Goal: Transaction & Acquisition: Purchase product/service

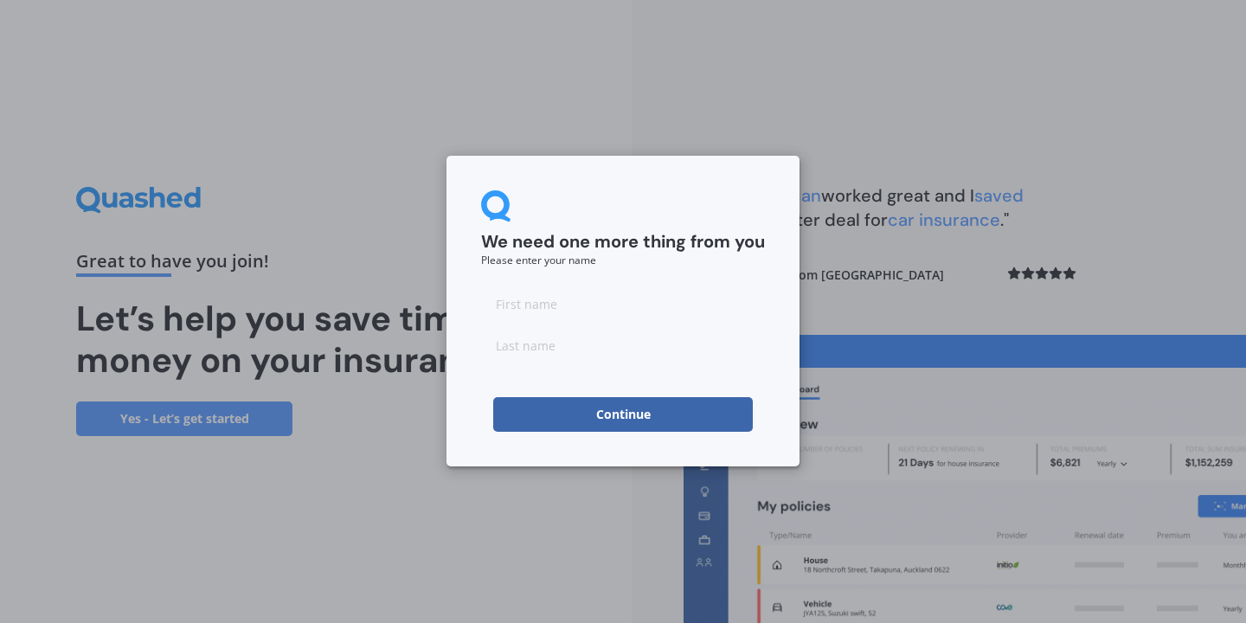
click at [669, 318] on input at bounding box center [623, 303] width 284 height 35
type input "Skye"
type input "[PERSON_NAME]"
click at [675, 372] on form "We need one more thing from you Please enter your name [PERSON_NAME] Continue" at bounding box center [623, 310] width 284 height 241
click at [675, 387] on form "We need one more thing from you Please enter your name [PERSON_NAME] Continue" at bounding box center [623, 310] width 284 height 241
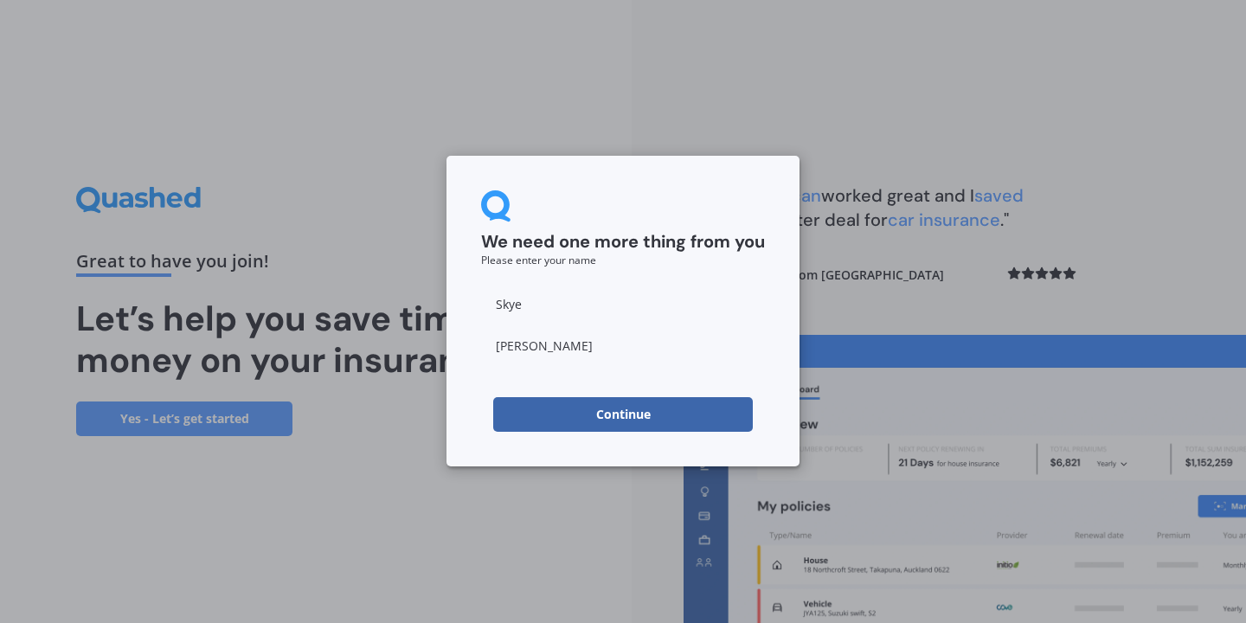
click at [665, 414] on button "Continue" at bounding box center [623, 414] width 260 height 35
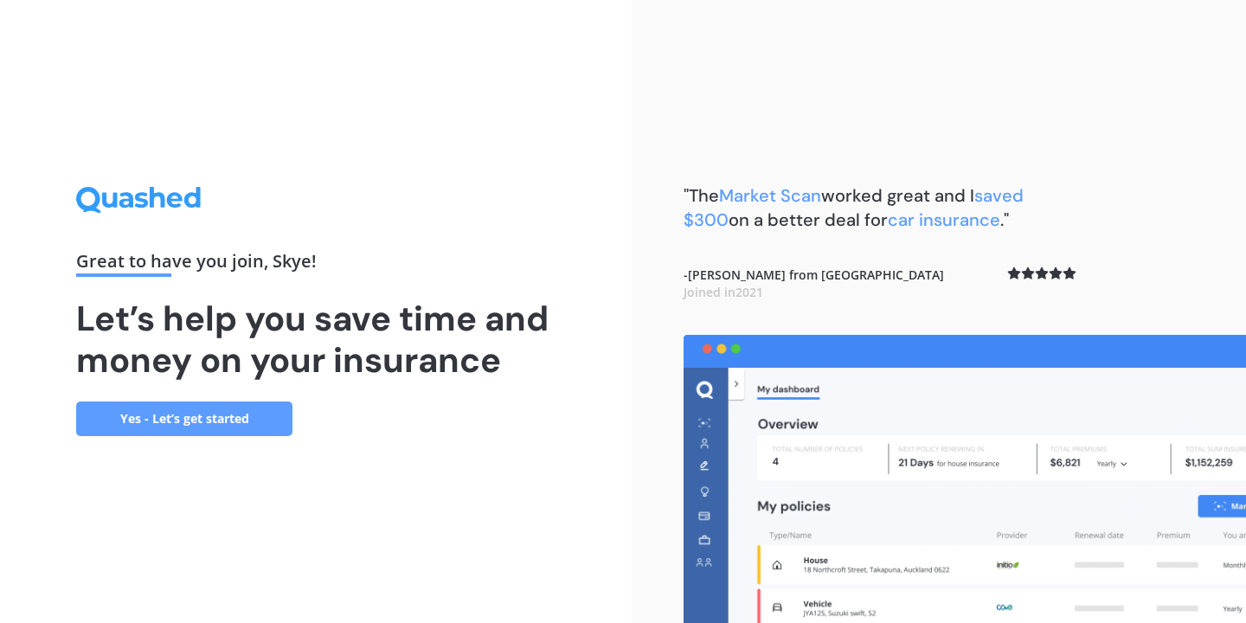
click at [249, 410] on link "Yes - Let’s get started" at bounding box center [184, 419] width 216 height 35
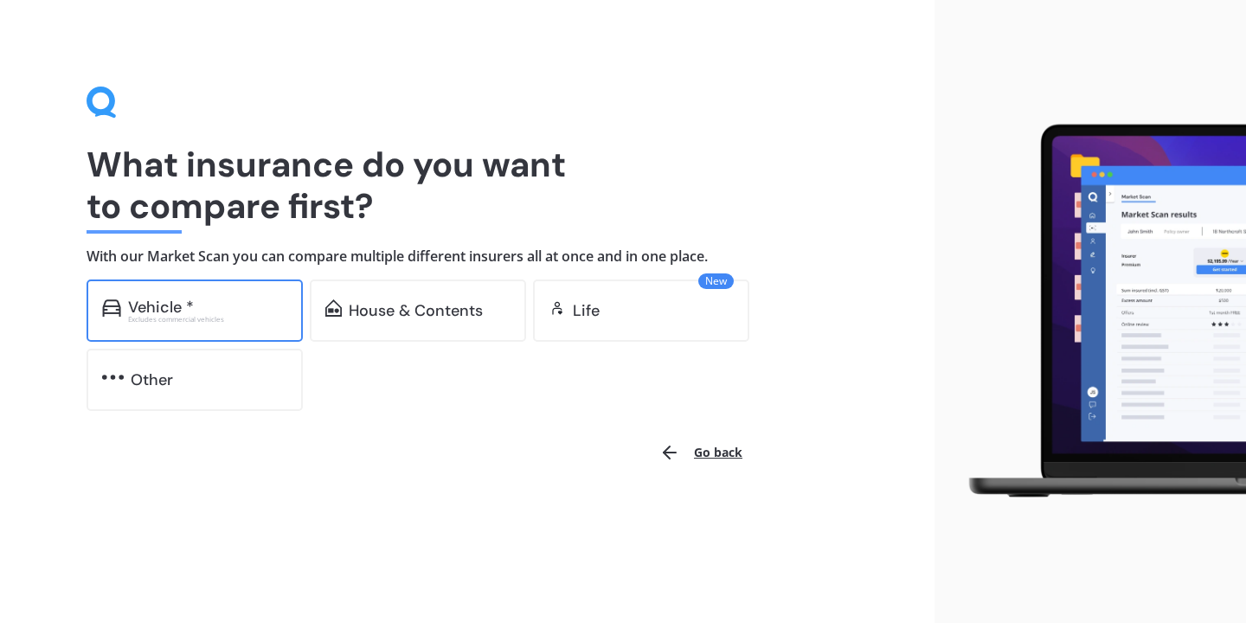
click at [244, 324] on div "Vehicle * Excludes commercial vehicles" at bounding box center [195, 311] width 216 height 62
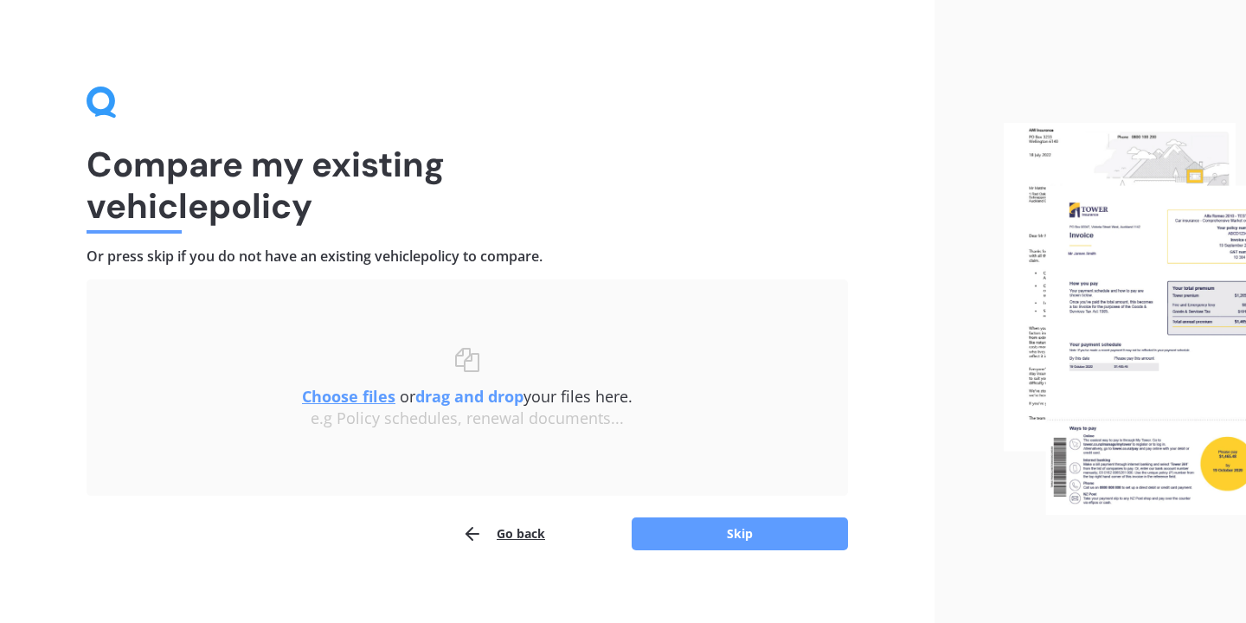
scroll to position [14, 0]
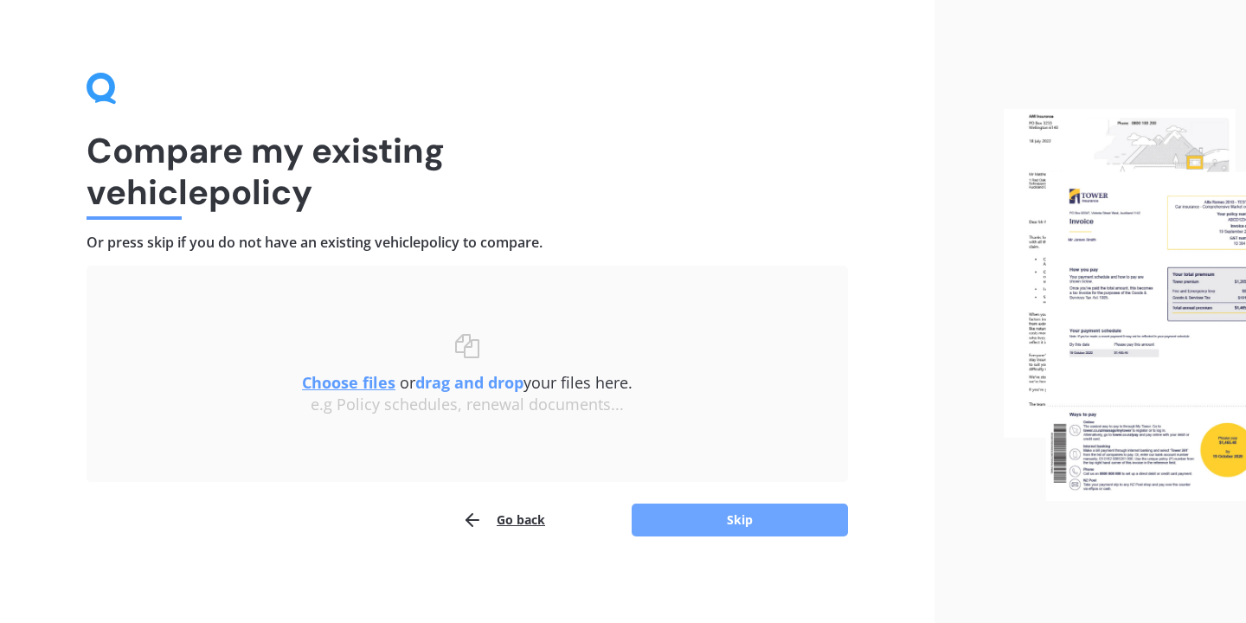
click at [723, 521] on button "Skip" at bounding box center [740, 520] width 216 height 33
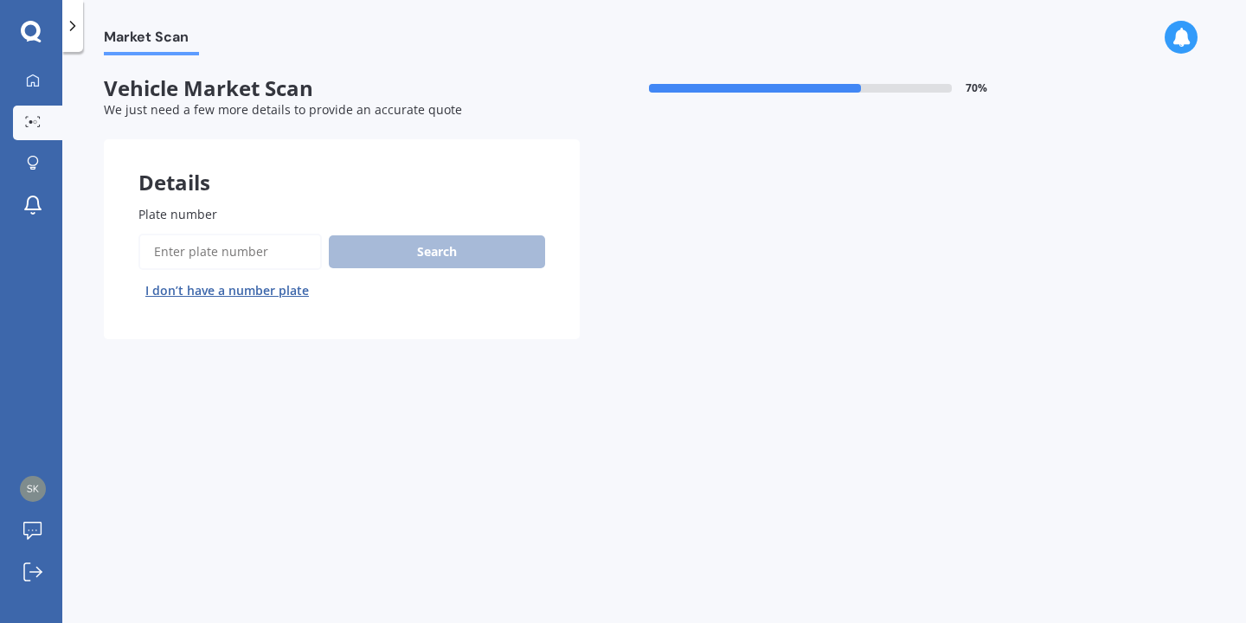
click at [227, 248] on input "Plate number" at bounding box center [229, 252] width 183 height 36
click button "Next" at bounding box center [0, 0] width 0 height 0
type input "nhe471"
click at [441, 254] on button "Search" at bounding box center [437, 251] width 216 height 33
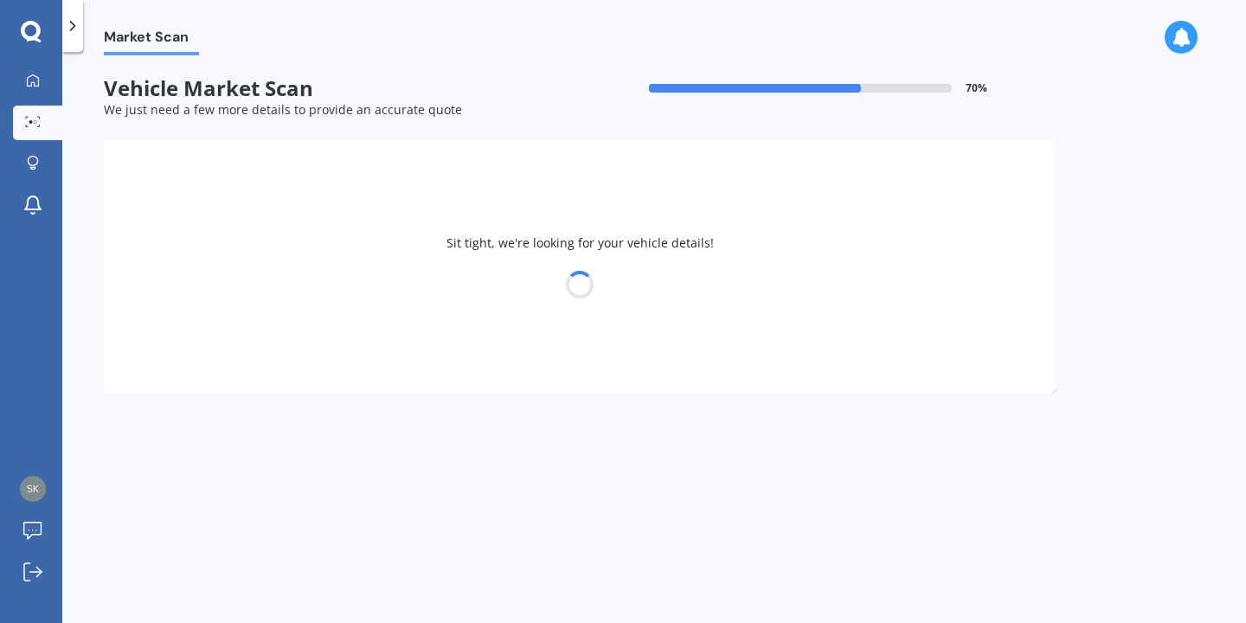
select select "AUDI"
select select "A1"
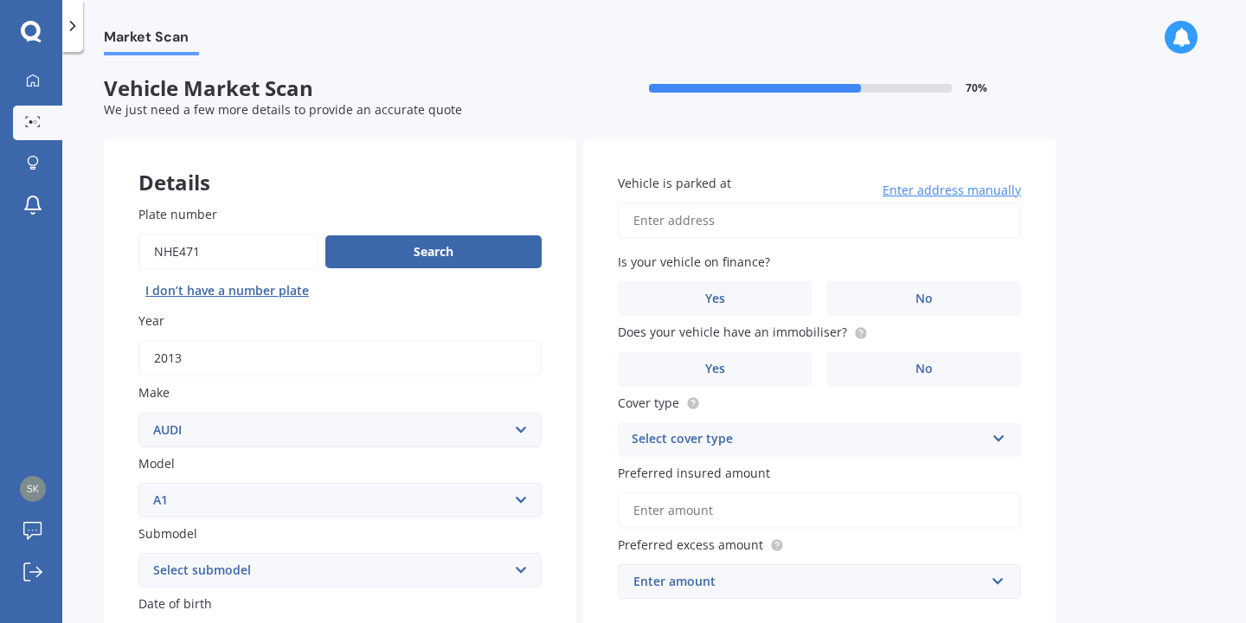
click at [781, 224] on input "Vehicle is parked at" at bounding box center [819, 221] width 403 height 36
type input "[STREET_ADDRESS][PERSON_NAME][PERSON_NAME]"
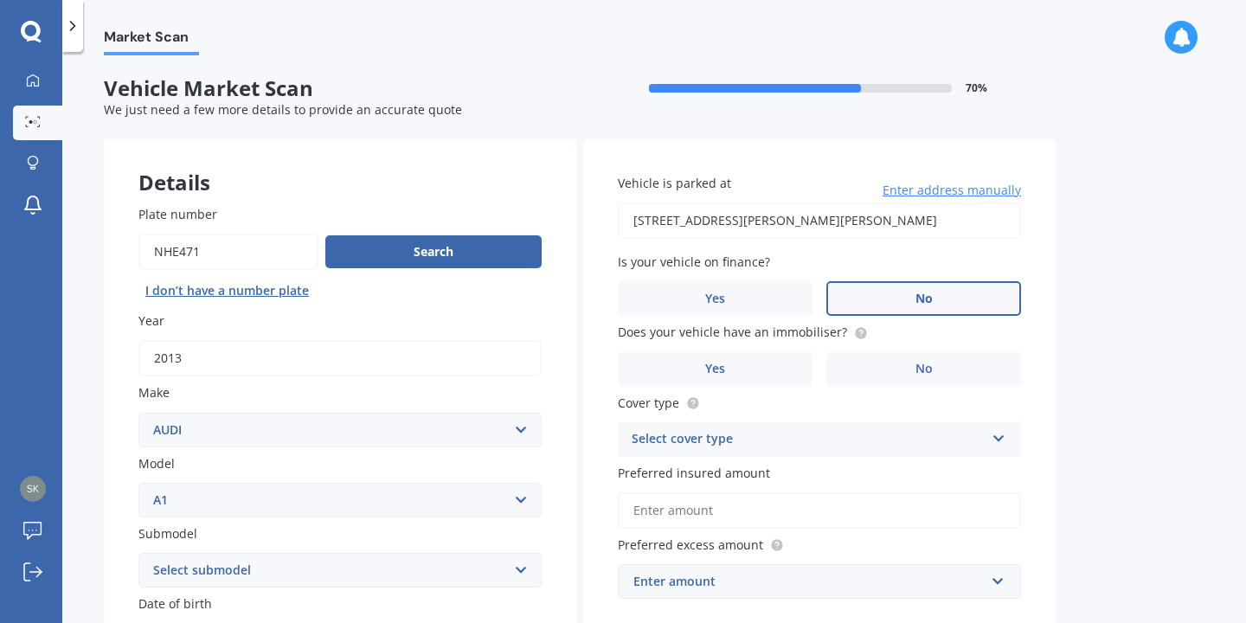
click at [906, 288] on label "No" at bounding box center [923, 298] width 195 height 35
click at [0, 0] on input "No" at bounding box center [0, 0] width 0 height 0
click at [858, 333] on circle at bounding box center [860, 332] width 11 height 11
click at [769, 365] on label "Yes" at bounding box center [715, 369] width 195 height 35
click at [0, 0] on input "Yes" at bounding box center [0, 0] width 0 height 0
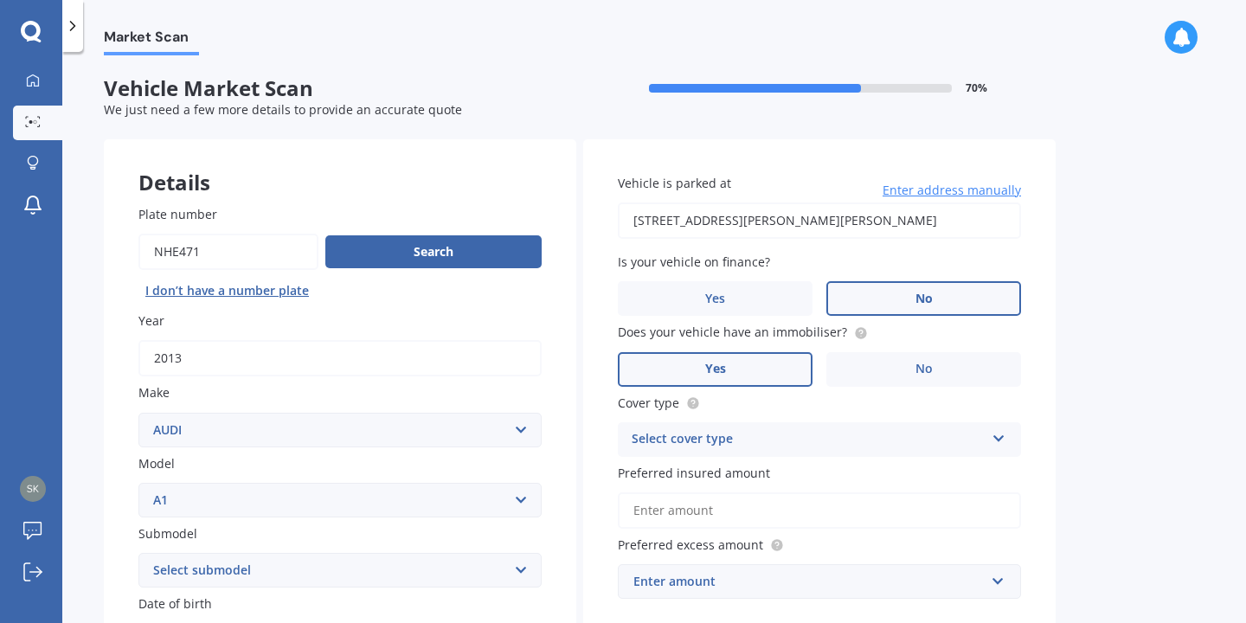
click at [768, 453] on div "Select cover type Comprehensive Third Party, Fire & Theft Third Party" at bounding box center [819, 439] width 403 height 35
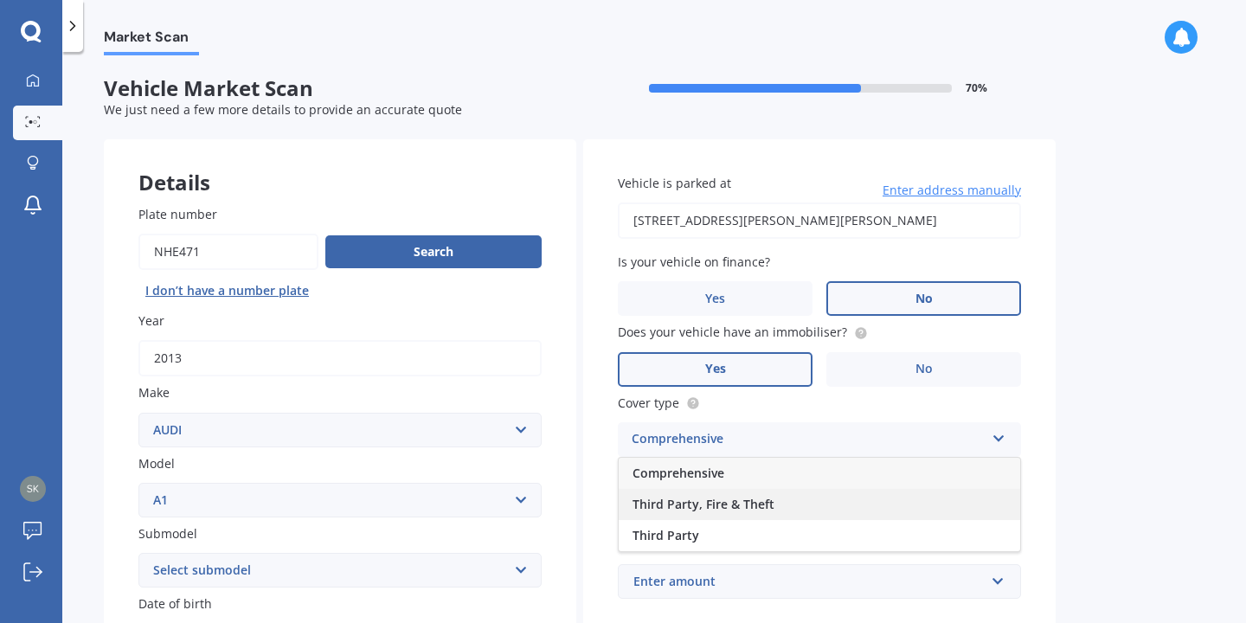
click at [726, 504] on span "Third Party, Fire & Theft" at bounding box center [704, 504] width 142 height 16
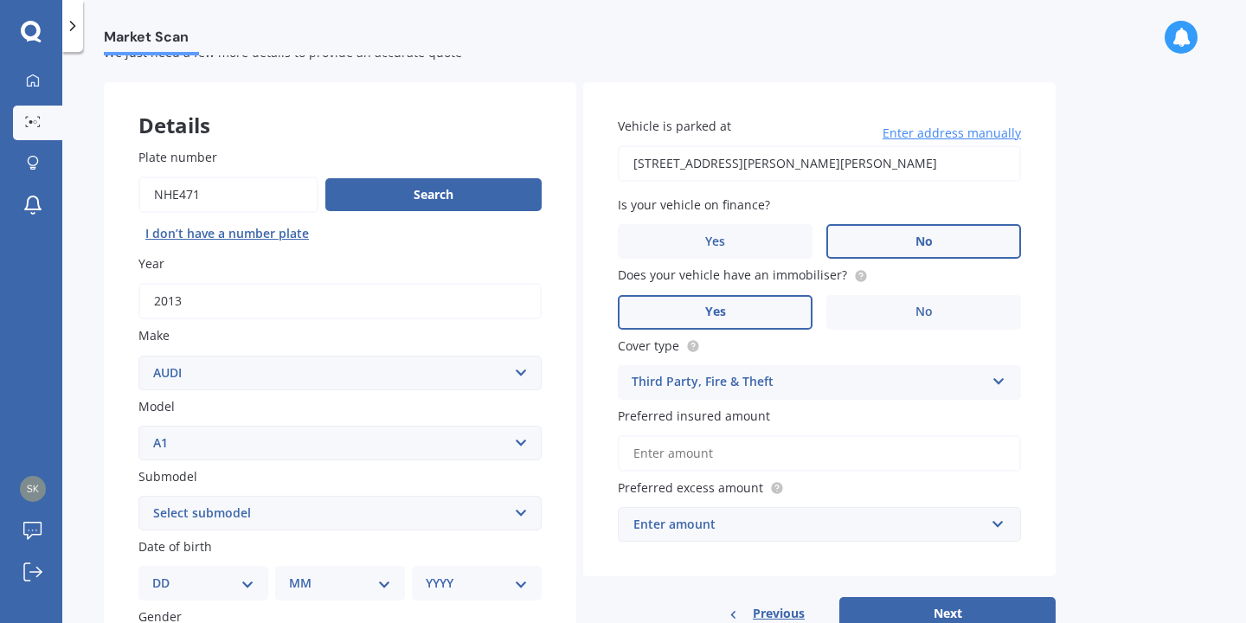
scroll to position [100, 0]
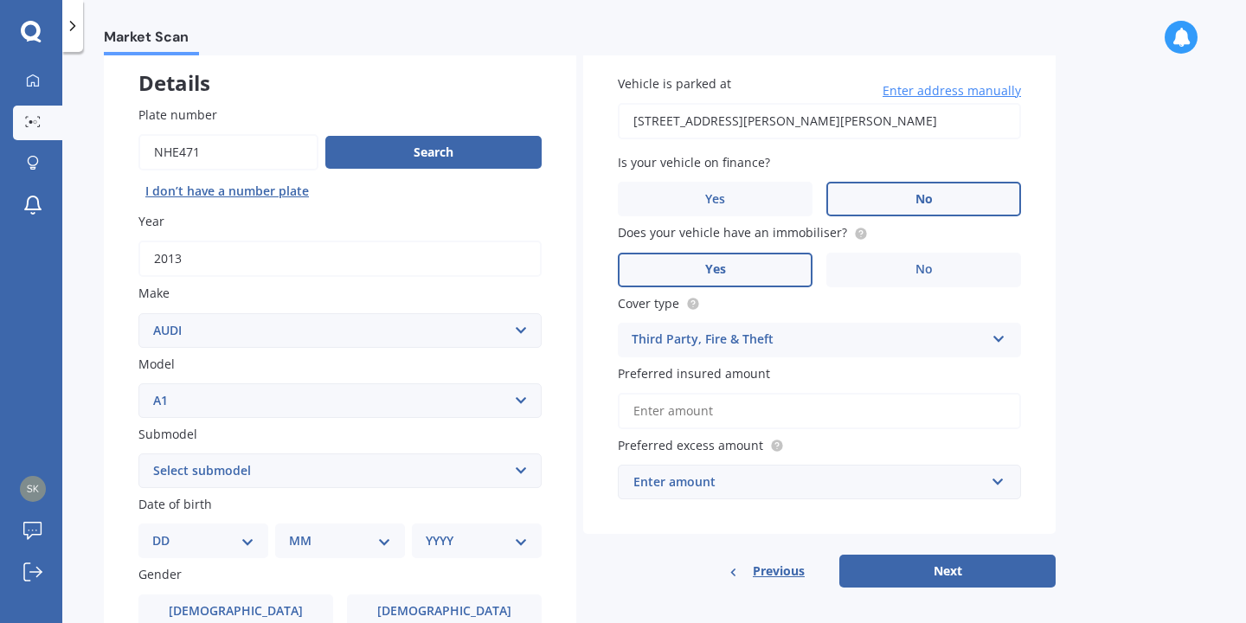
click at [709, 415] on input "Preferred insured amount" at bounding box center [819, 411] width 403 height 36
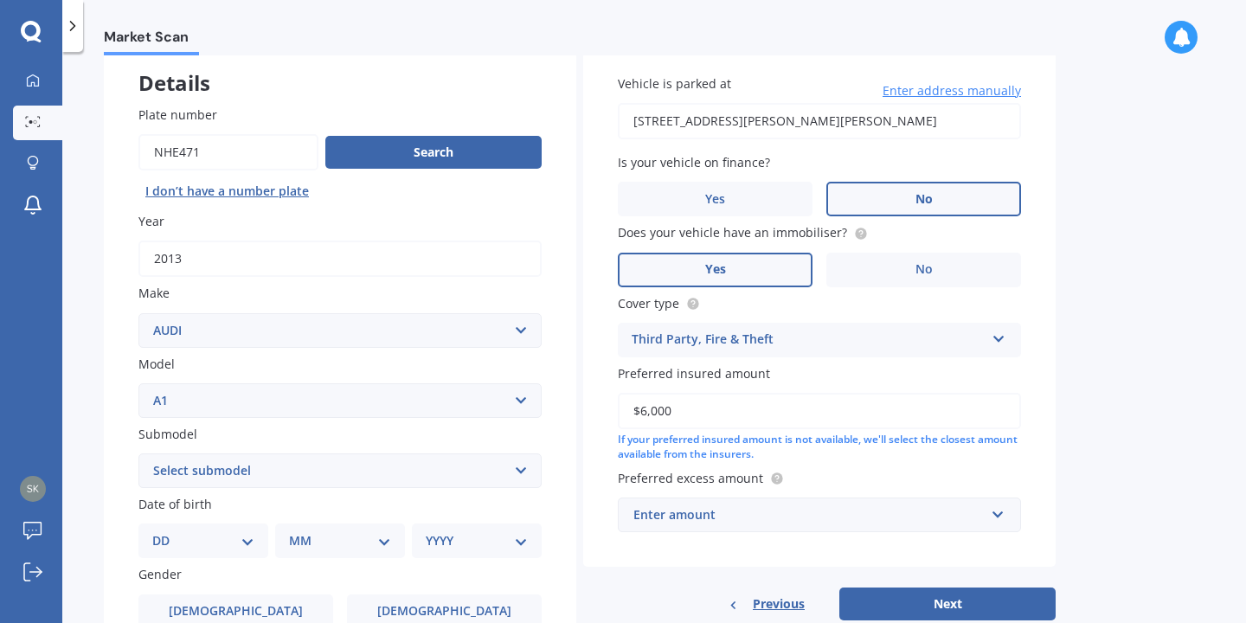
type input "$6,000"
click at [770, 531] on input "text" at bounding box center [814, 514] width 388 height 33
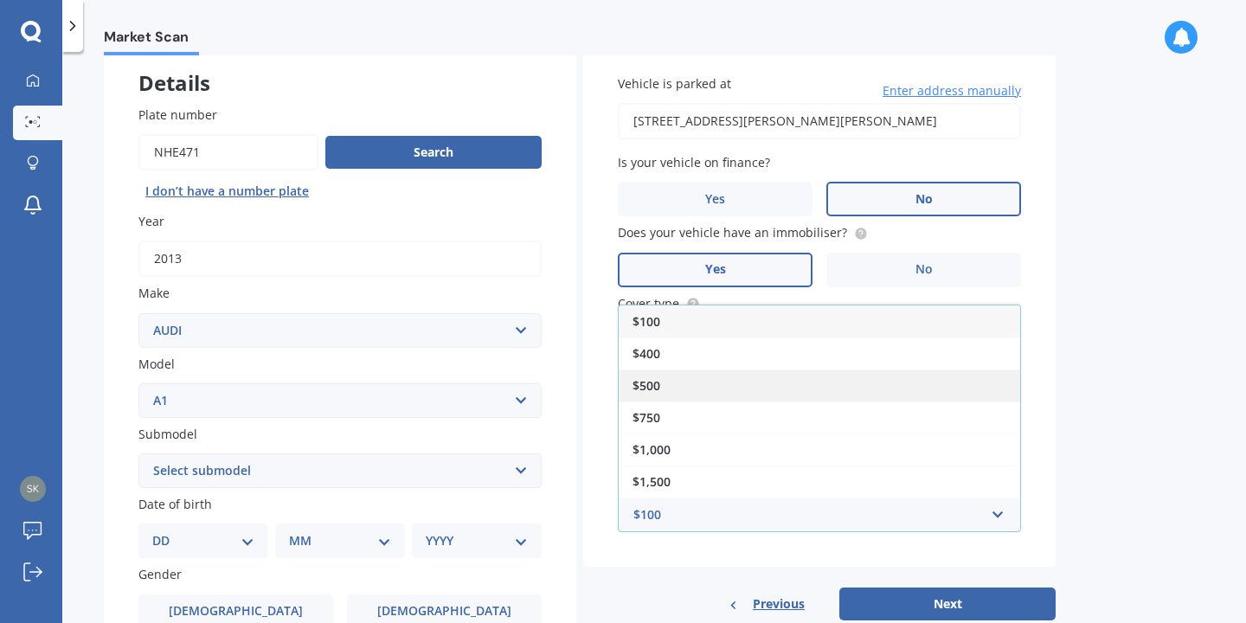
click at [771, 384] on div "$500" at bounding box center [820, 386] width 402 height 32
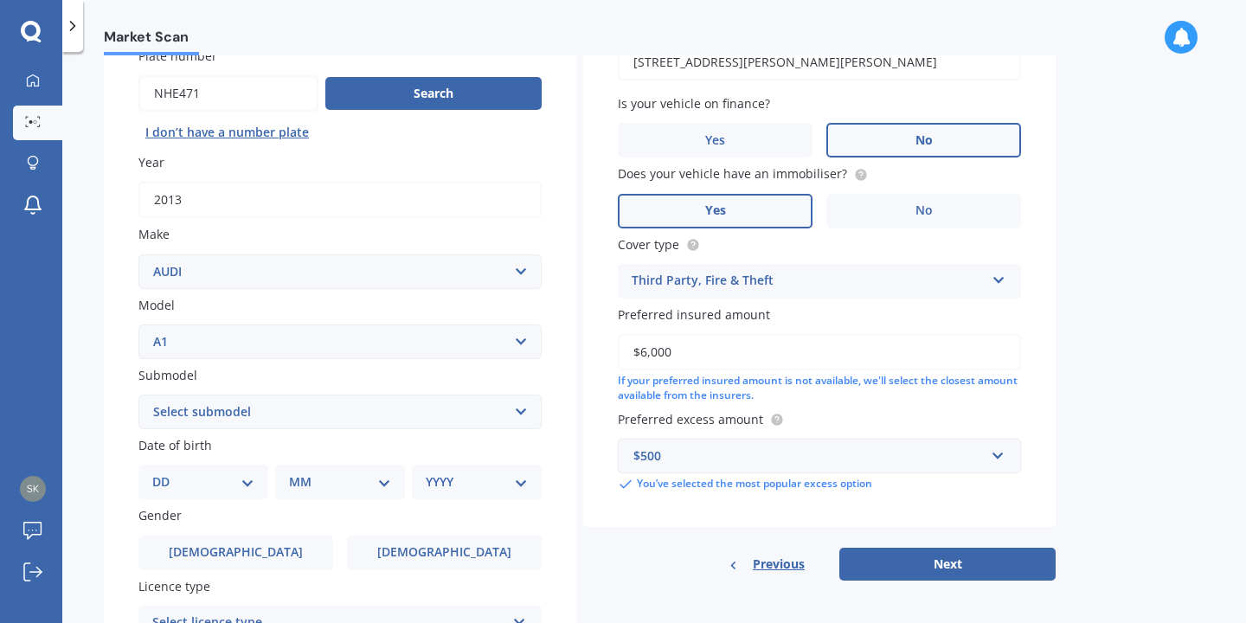
scroll to position [179, 0]
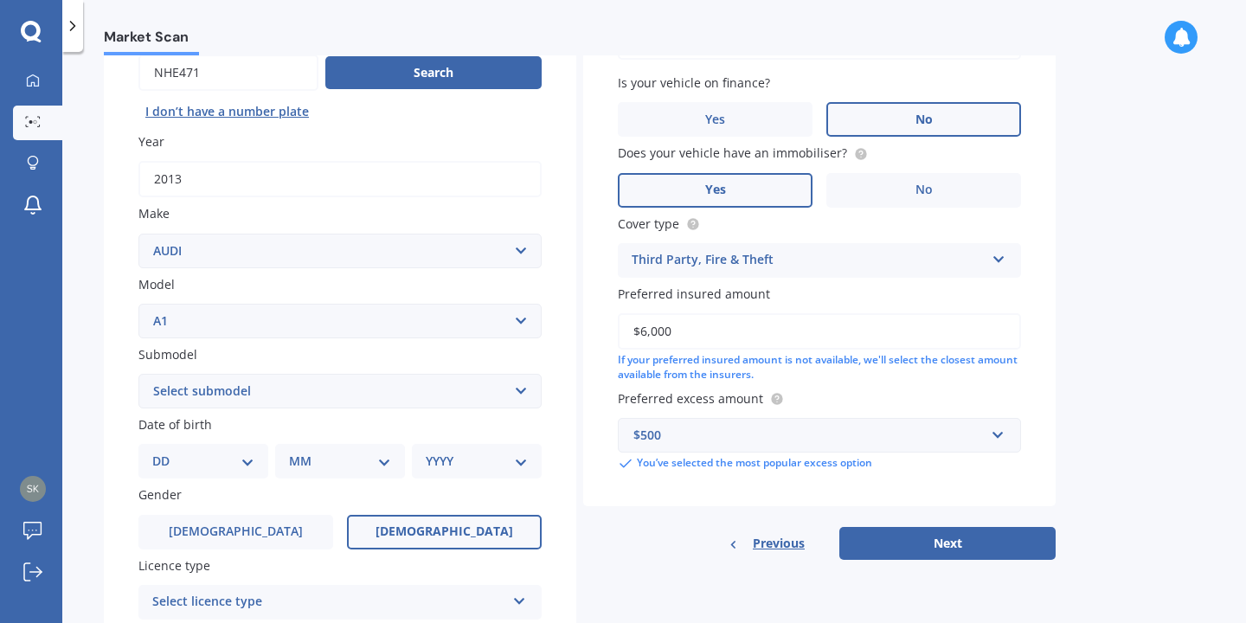
click at [409, 543] on label "[DEMOGRAPHIC_DATA]" at bounding box center [444, 532] width 195 height 35
click at [0, 0] on input "[DEMOGRAPHIC_DATA]" at bounding box center [0, 0] width 0 height 0
click at [228, 397] on select "Select submodel 1.4 TFSI S-Tronic TSFI petrol turbo" at bounding box center [339, 391] width 403 height 35
select select "TSFI PETROL TURBO"
click at [215, 454] on select "DD 01 02 03 04 05 06 07 08 09 10 11 12 13 14 15 16 17 18 19 20 21 22 23 24 25 2…" at bounding box center [203, 461] width 102 height 19
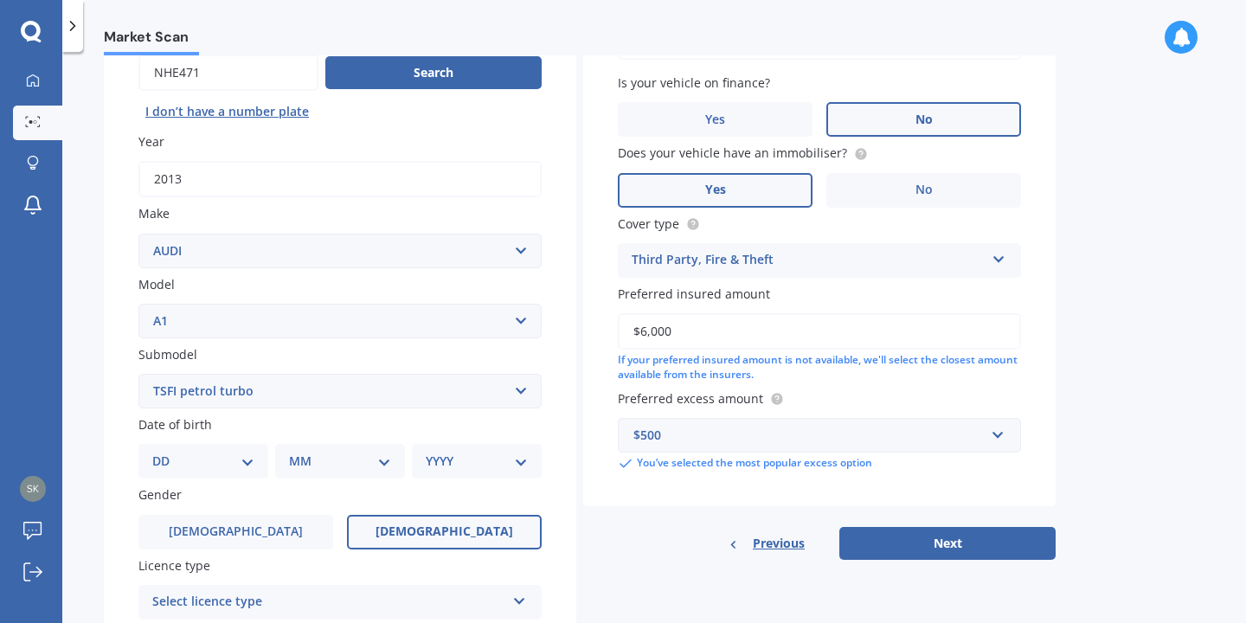
select select "11"
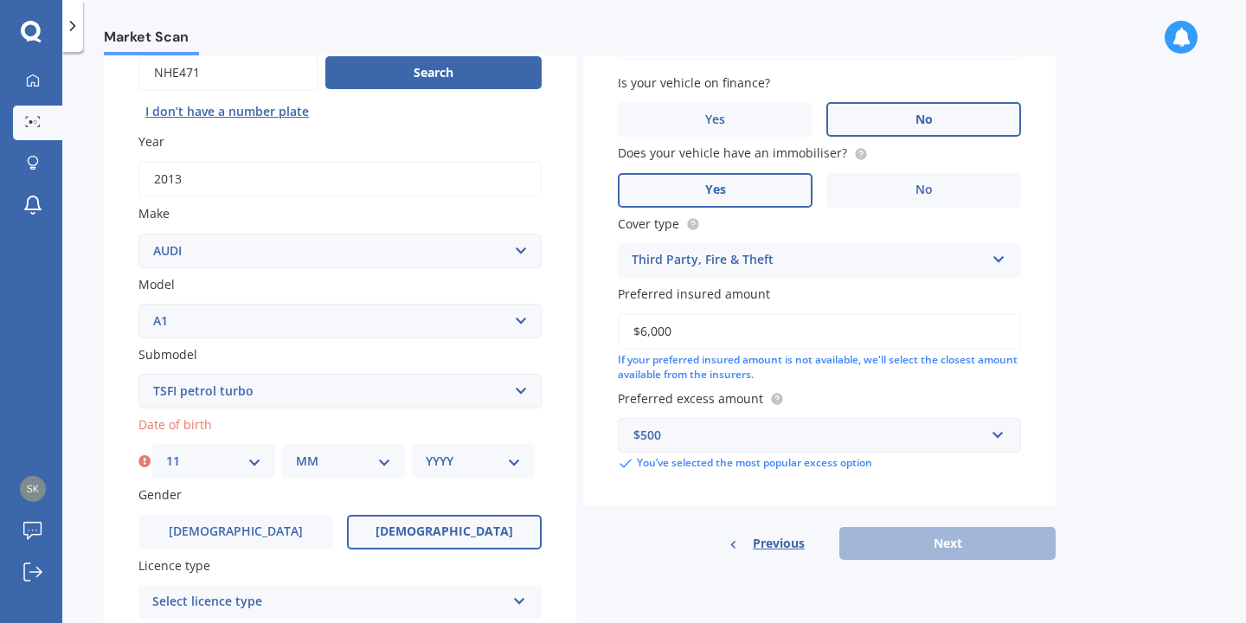
click at [342, 455] on select "MM 01 02 03 04 05 06 07 08 09 10 11 12" at bounding box center [343, 461] width 95 height 19
select select "07"
click at [478, 459] on select "YYYY 2025 2024 2023 2022 2021 2020 2019 2018 2017 2016 2015 2014 2013 2012 2011…" at bounding box center [473, 461] width 95 height 19
select select "2003"
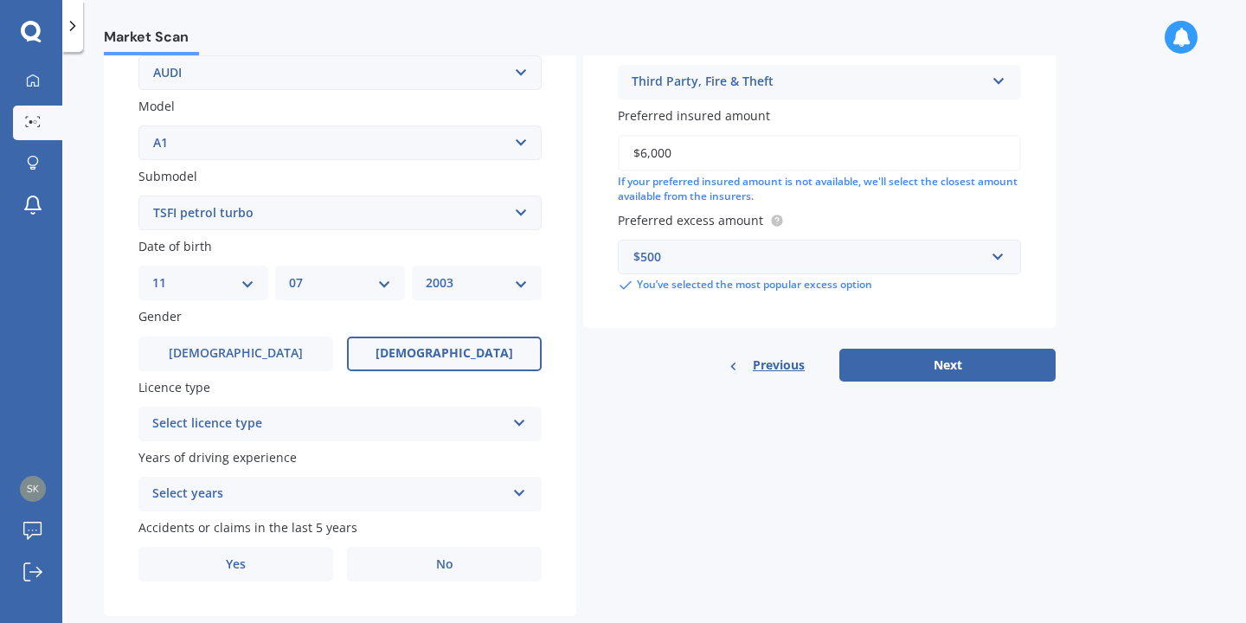
scroll to position [389, 0]
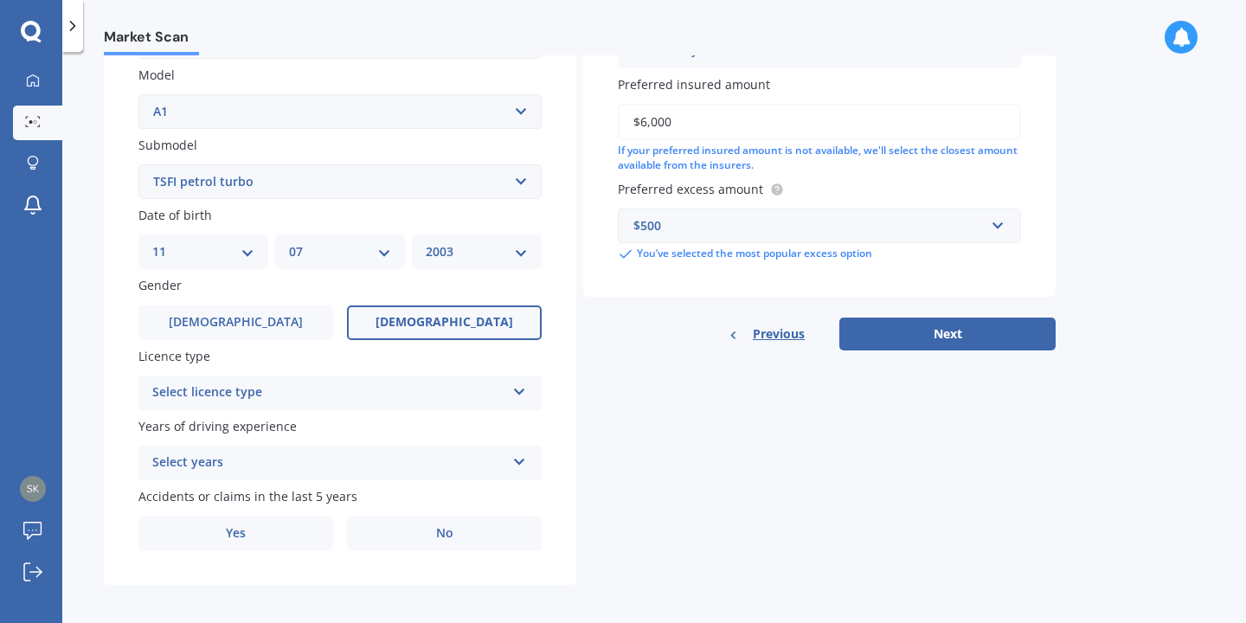
click at [383, 381] on div "Select licence type NZ Full NZ Restricted NZ Learners [GEOGRAPHIC_DATA] [GEOGRA…" at bounding box center [339, 393] width 403 height 35
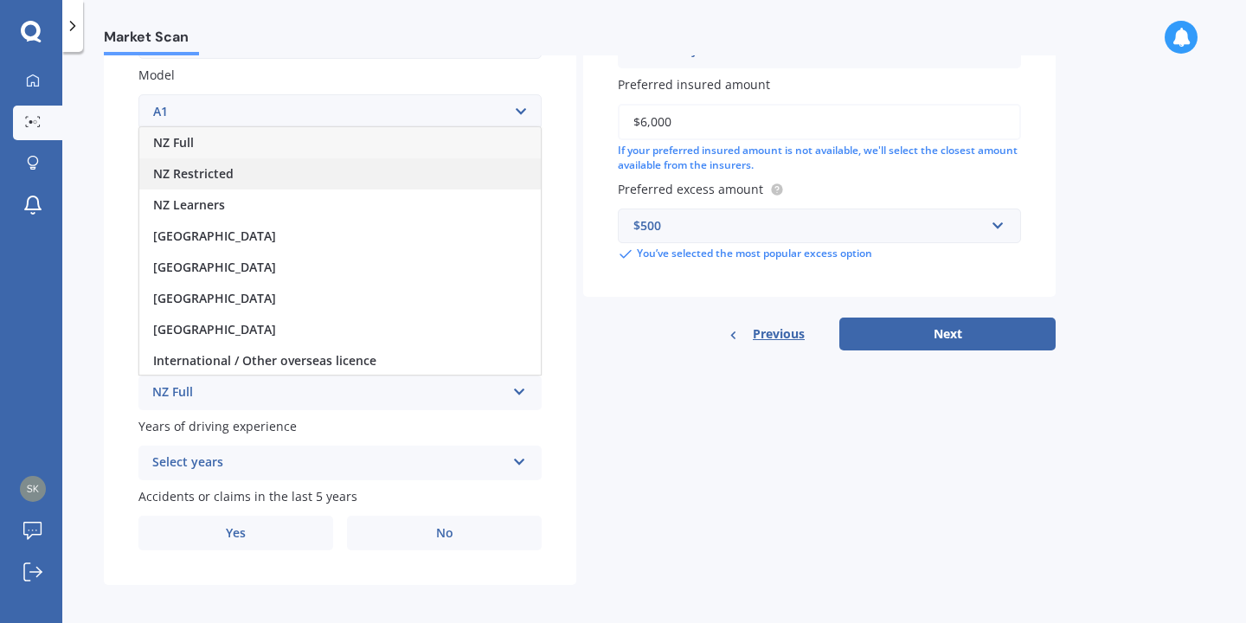
click at [289, 180] on div "NZ Restricted" at bounding box center [340, 173] width 402 height 31
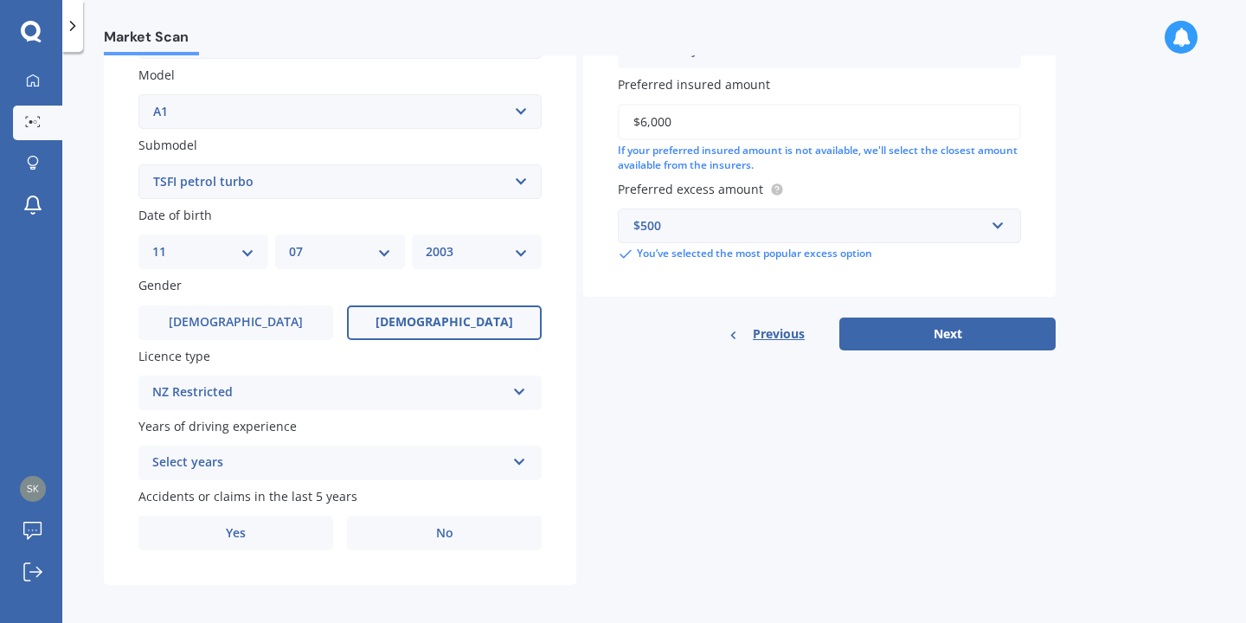
scroll to position [400, 0]
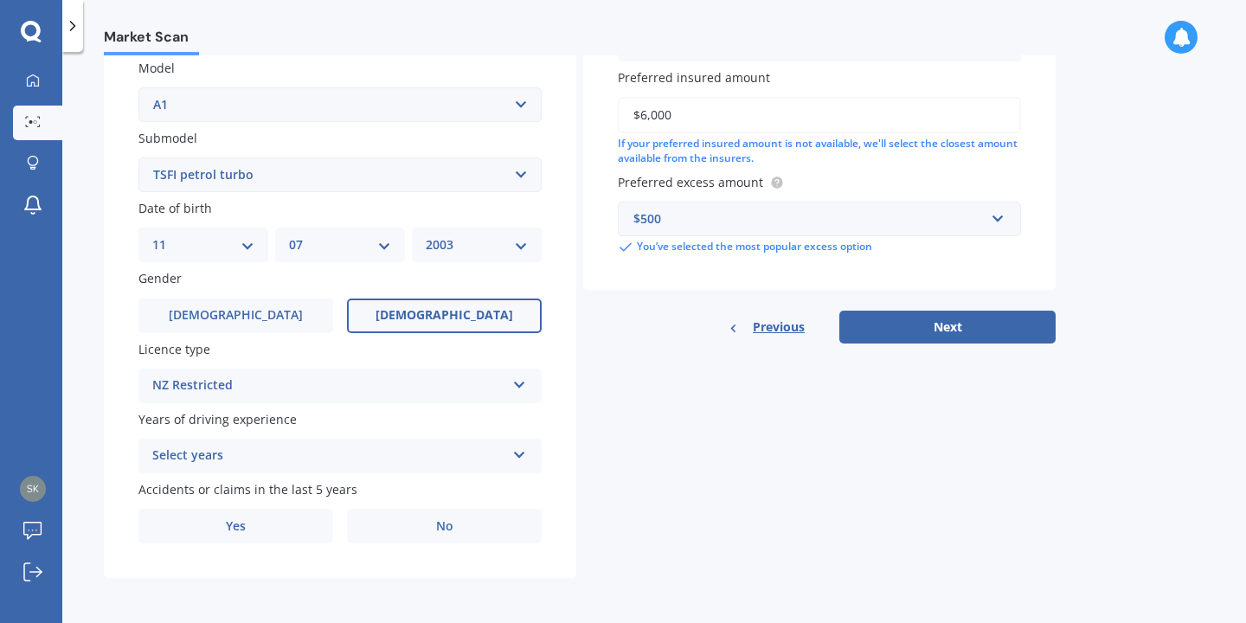
click at [278, 458] on div "Select years" at bounding box center [328, 456] width 353 height 21
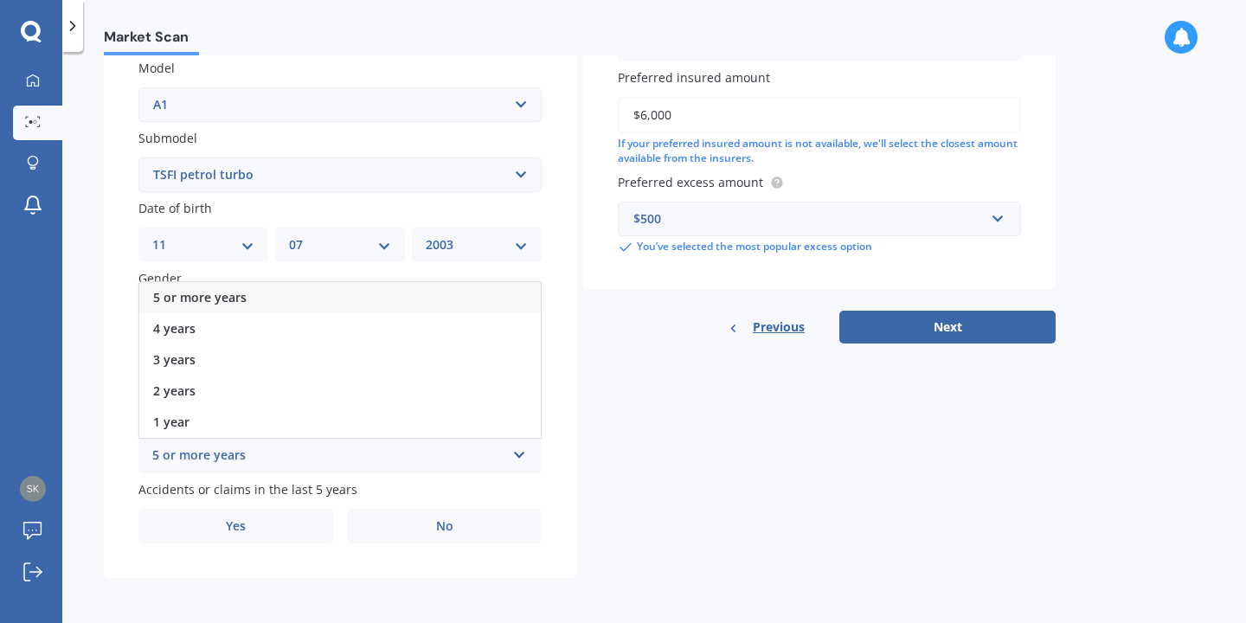
click at [285, 294] on div "5 or more years" at bounding box center [340, 297] width 402 height 31
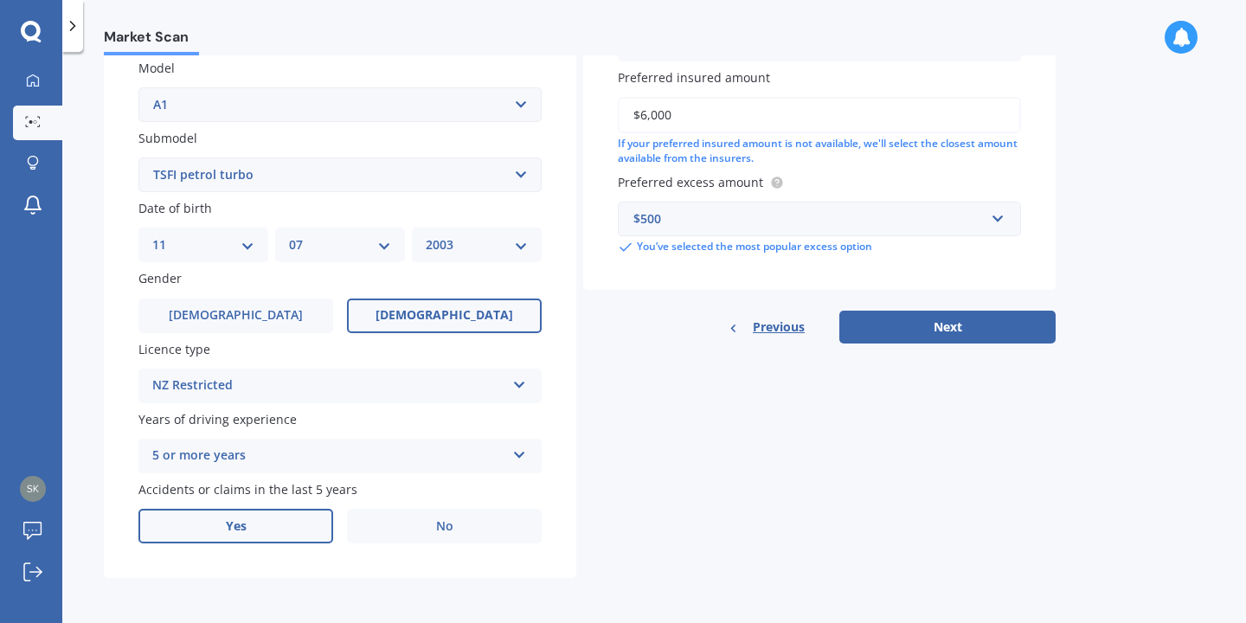
click at [310, 527] on label "Yes" at bounding box center [235, 526] width 195 height 35
click at [0, 0] on input "Yes" at bounding box center [0, 0] width 0 height 0
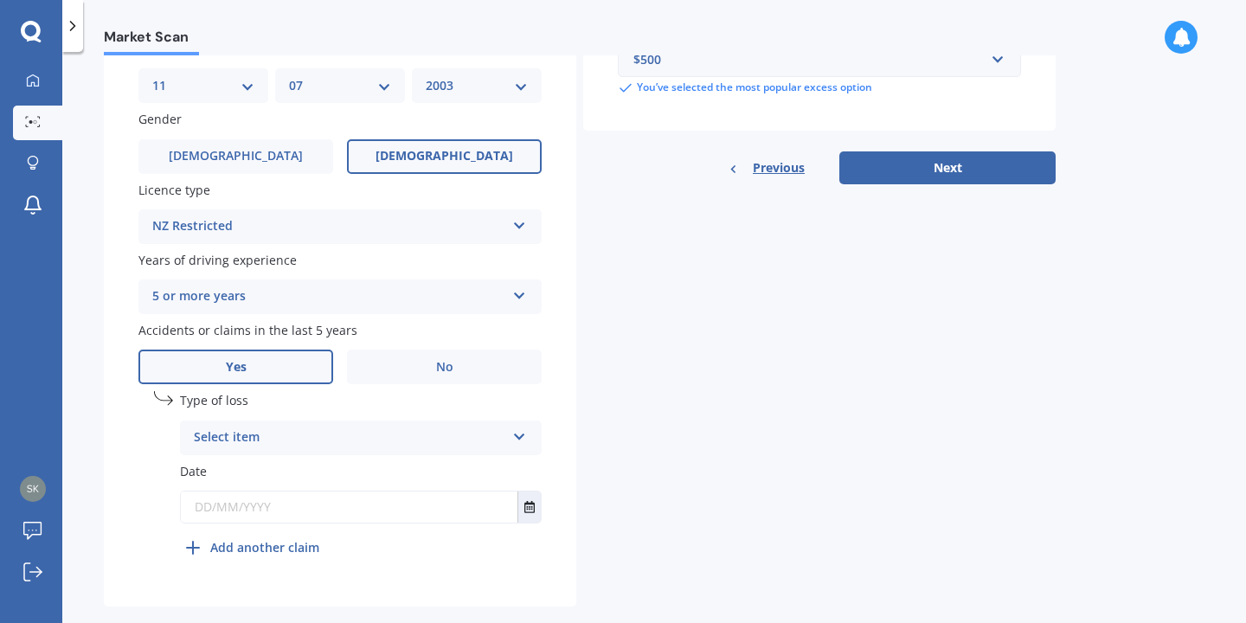
scroll to position [560, 0]
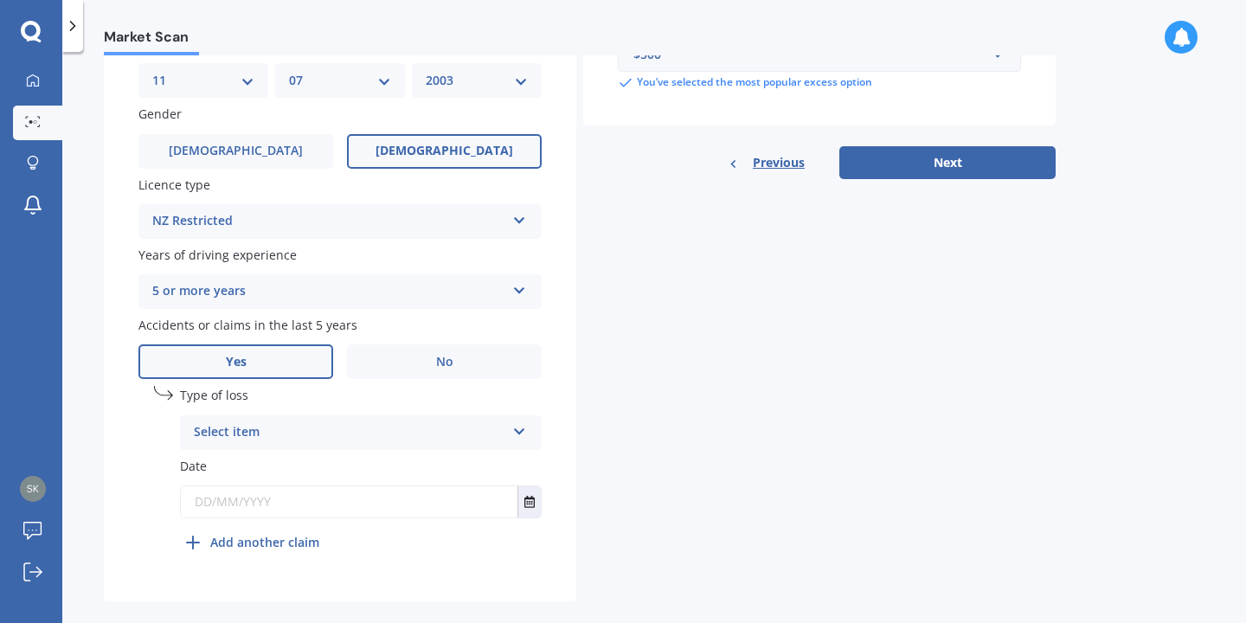
click at [313, 434] on div "Select item" at bounding box center [350, 432] width 312 height 21
click at [271, 467] on span "At fault accident" at bounding box center [244, 466] width 98 height 16
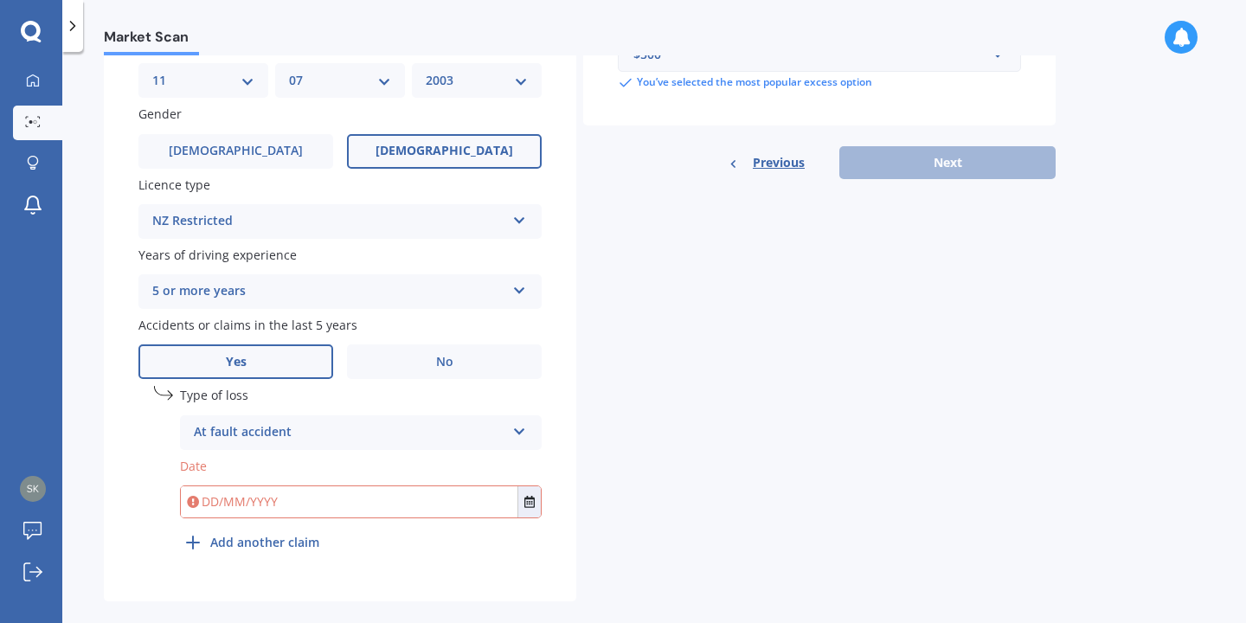
click at [278, 503] on input "text" at bounding box center [349, 501] width 337 height 31
type input "[DATE]"
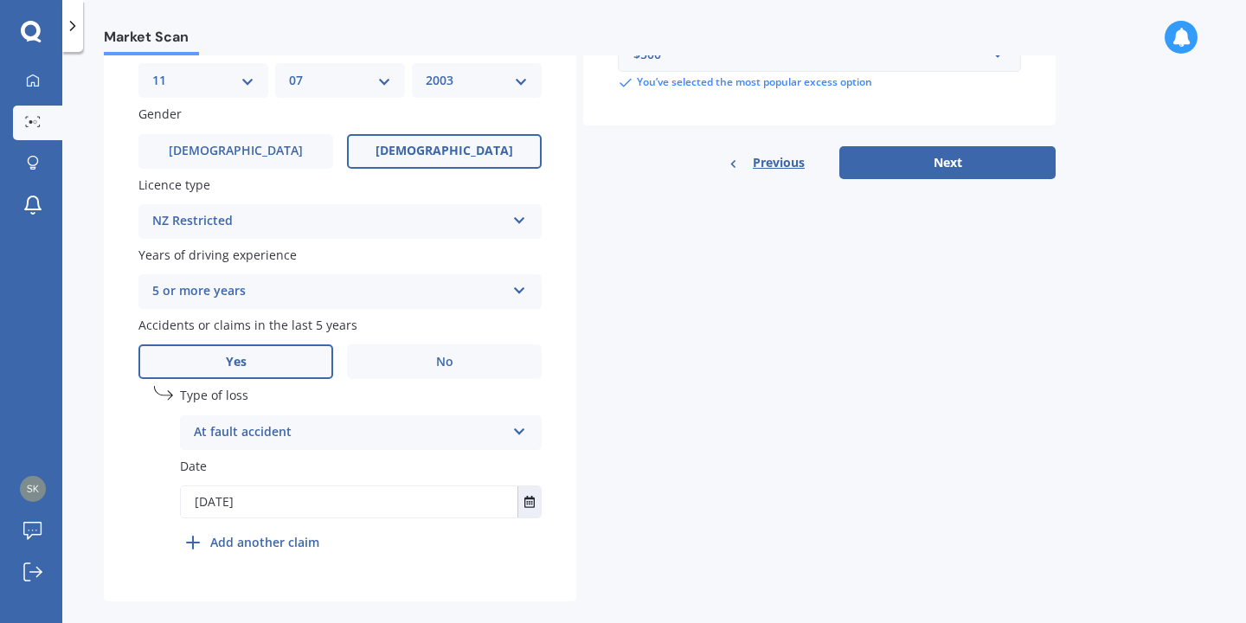
click at [653, 507] on div "Details Plate number Search I don’t have a number plate Year [DATE] Make Select…" at bounding box center [580, 90] width 952 height 1022
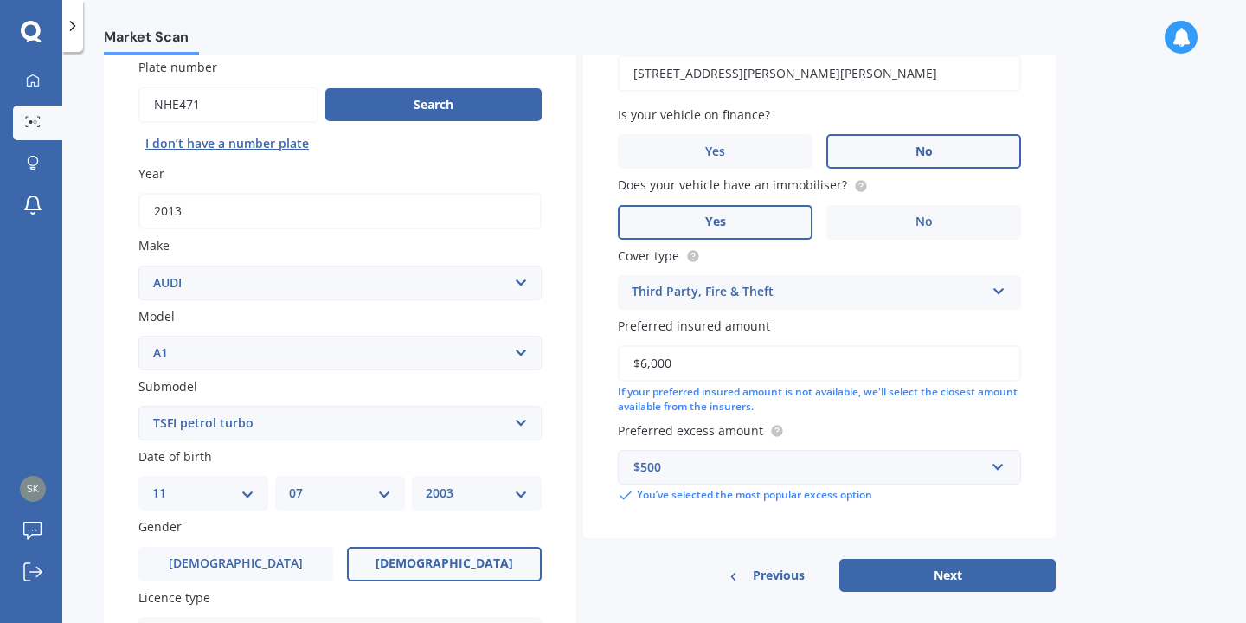
scroll to position [161, 0]
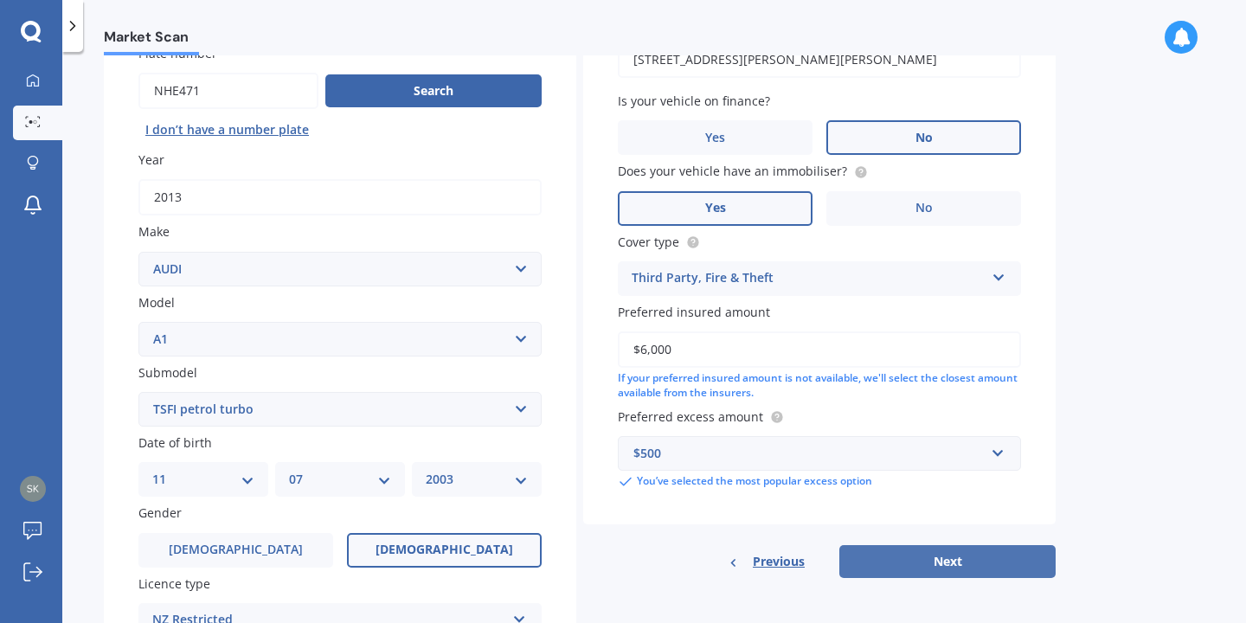
click at [977, 569] on button "Next" at bounding box center [947, 561] width 216 height 33
select select "11"
select select "07"
select select "2003"
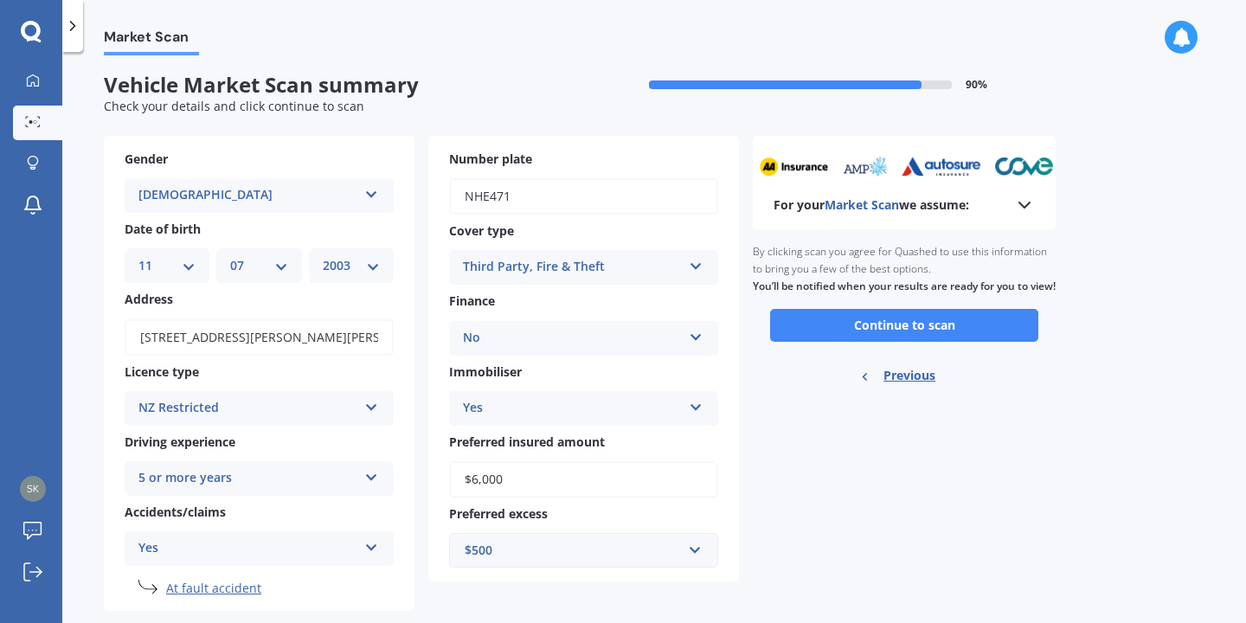
scroll to position [39, 0]
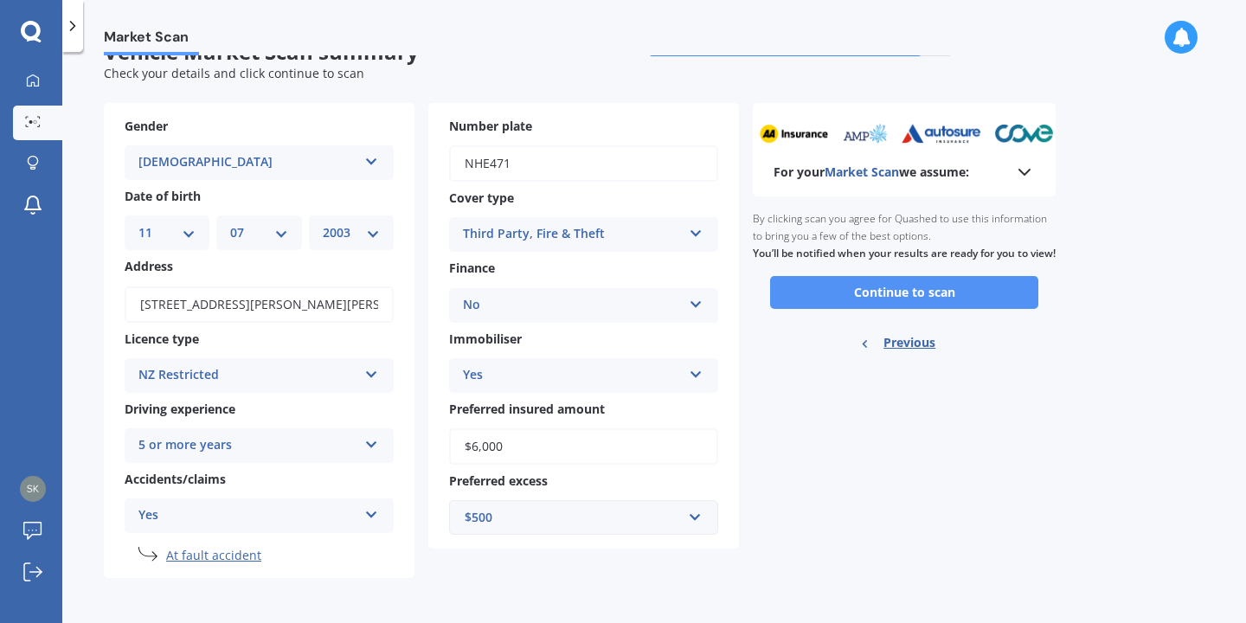
click at [916, 306] on button "Continue to scan" at bounding box center [904, 292] width 268 height 33
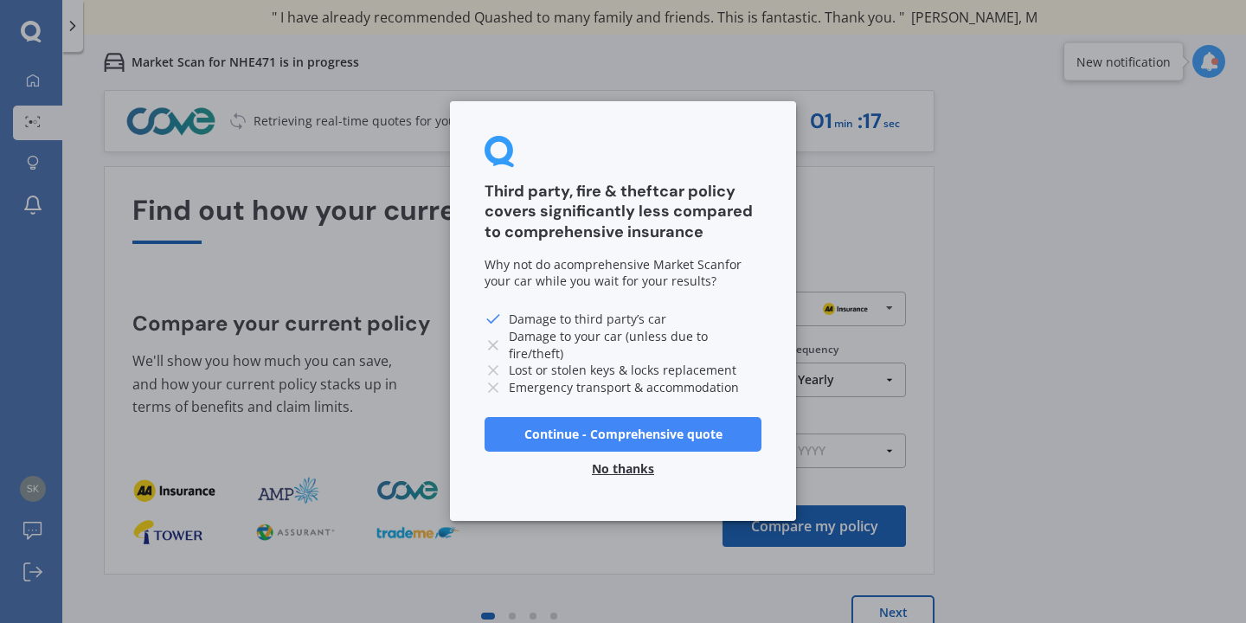
click at [624, 472] on button "No thanks" at bounding box center [623, 470] width 83 height 35
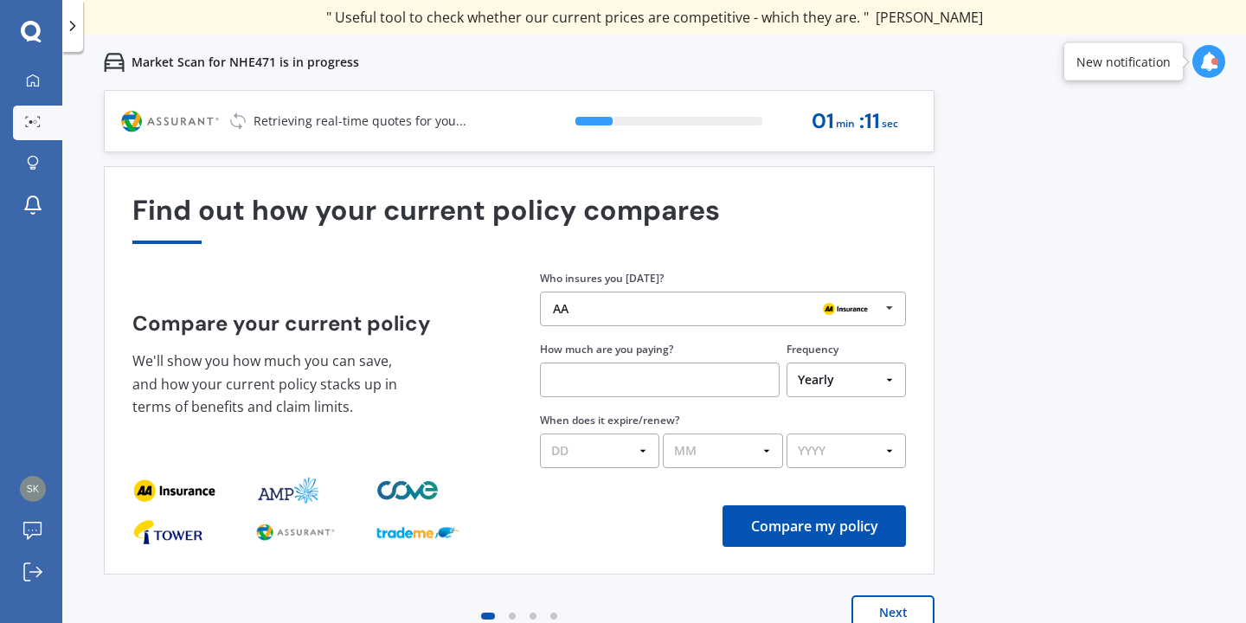
click at [902, 609] on button "Next" at bounding box center [893, 612] width 83 height 35
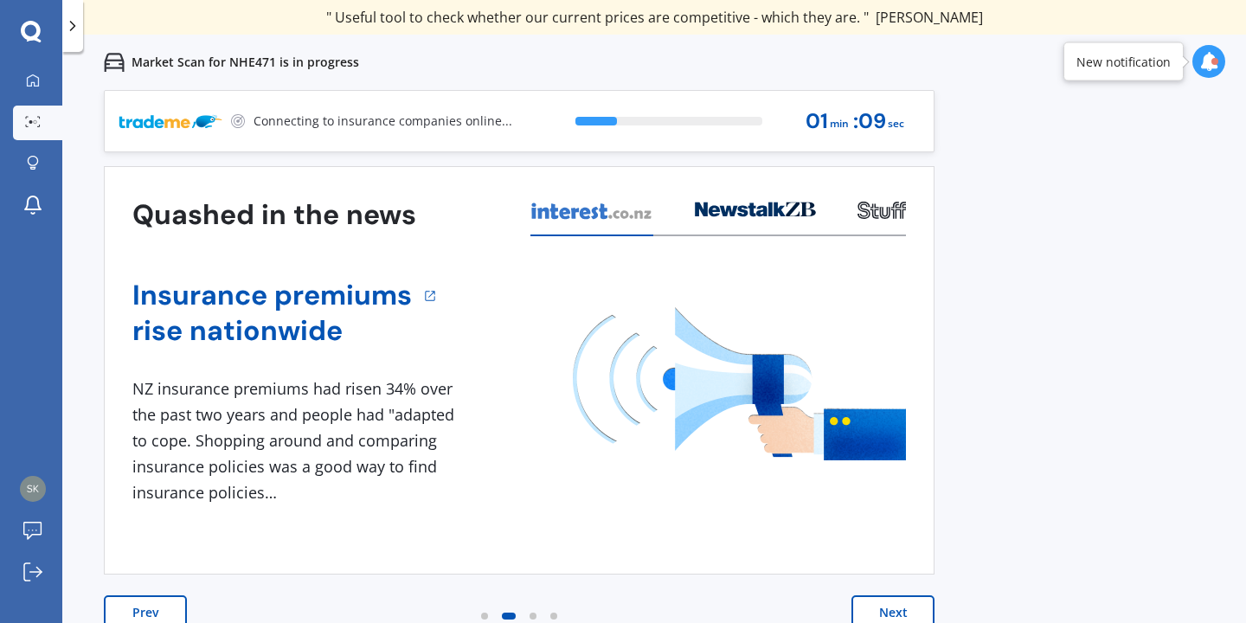
click at [901, 600] on button "Next" at bounding box center [893, 612] width 83 height 35
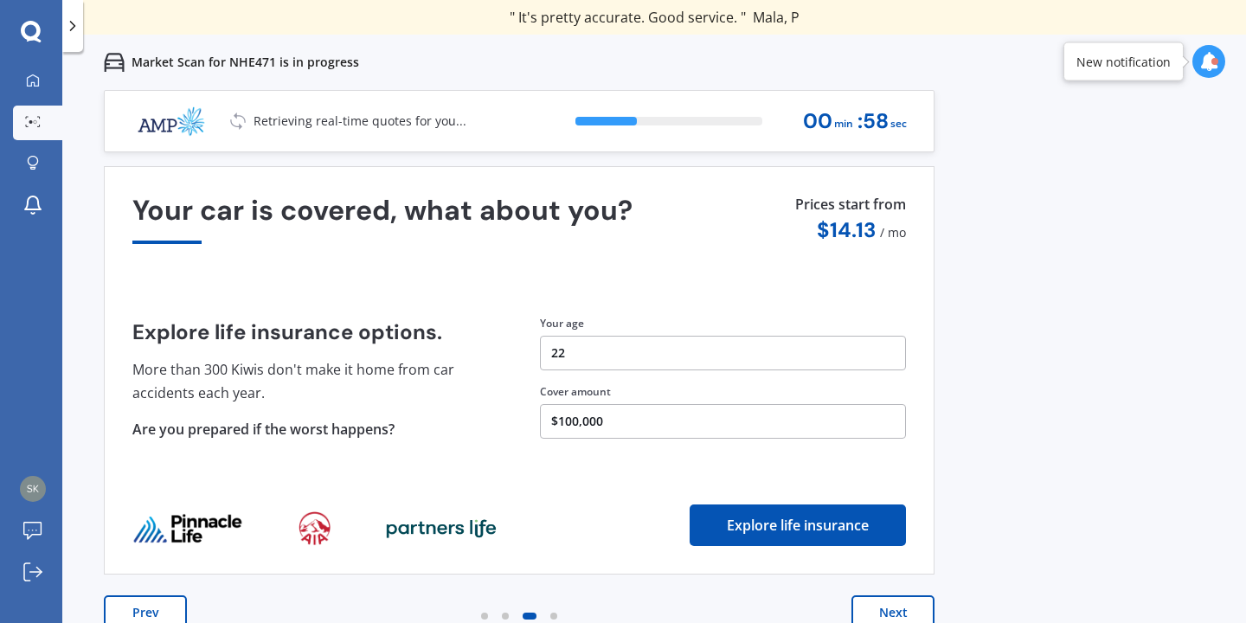
click at [886, 614] on button "Next" at bounding box center [893, 612] width 83 height 35
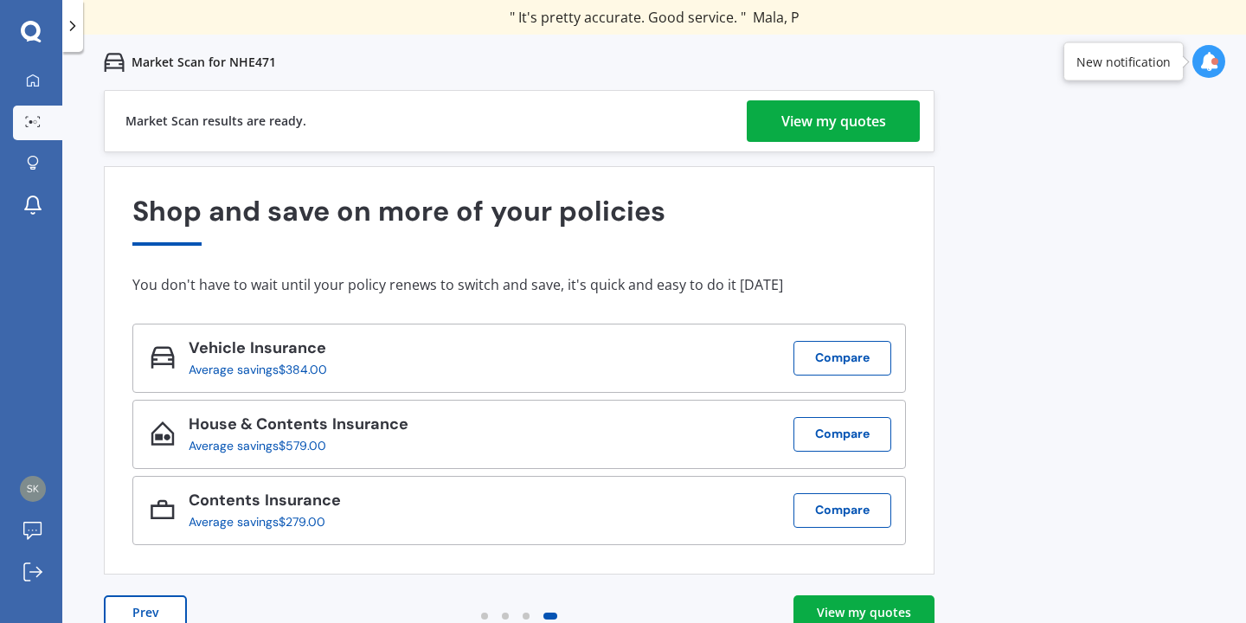
click at [829, 611] on div "View my quotes" at bounding box center [864, 612] width 94 height 17
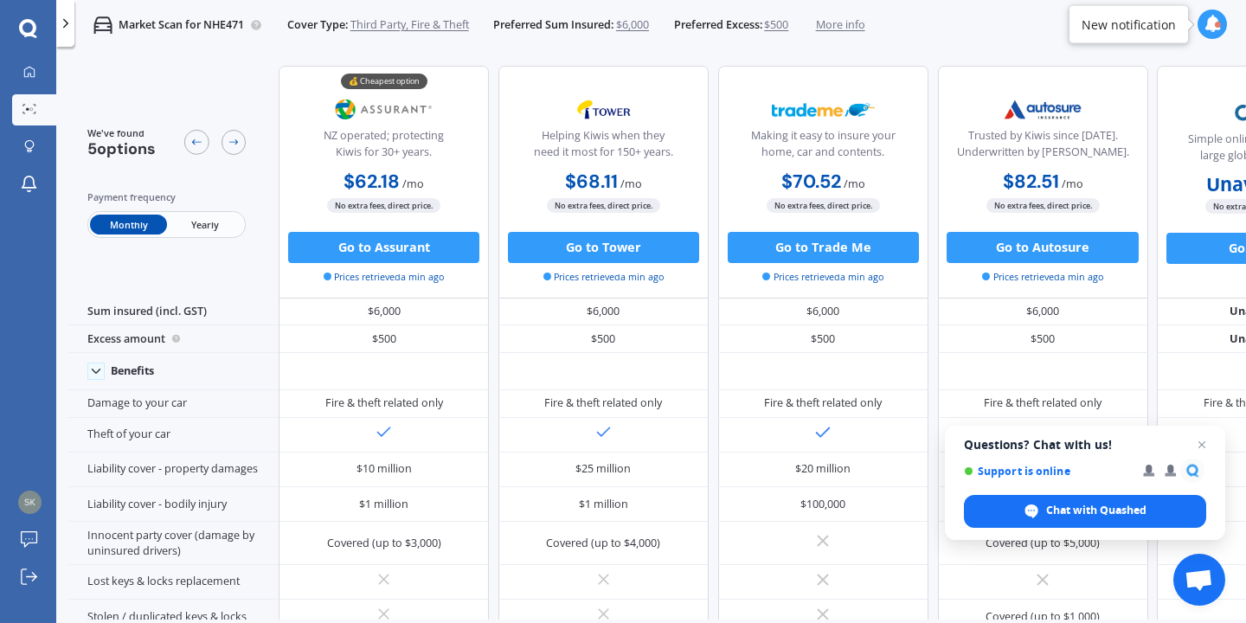
click at [211, 223] on span "Yearly" at bounding box center [205, 225] width 76 height 20
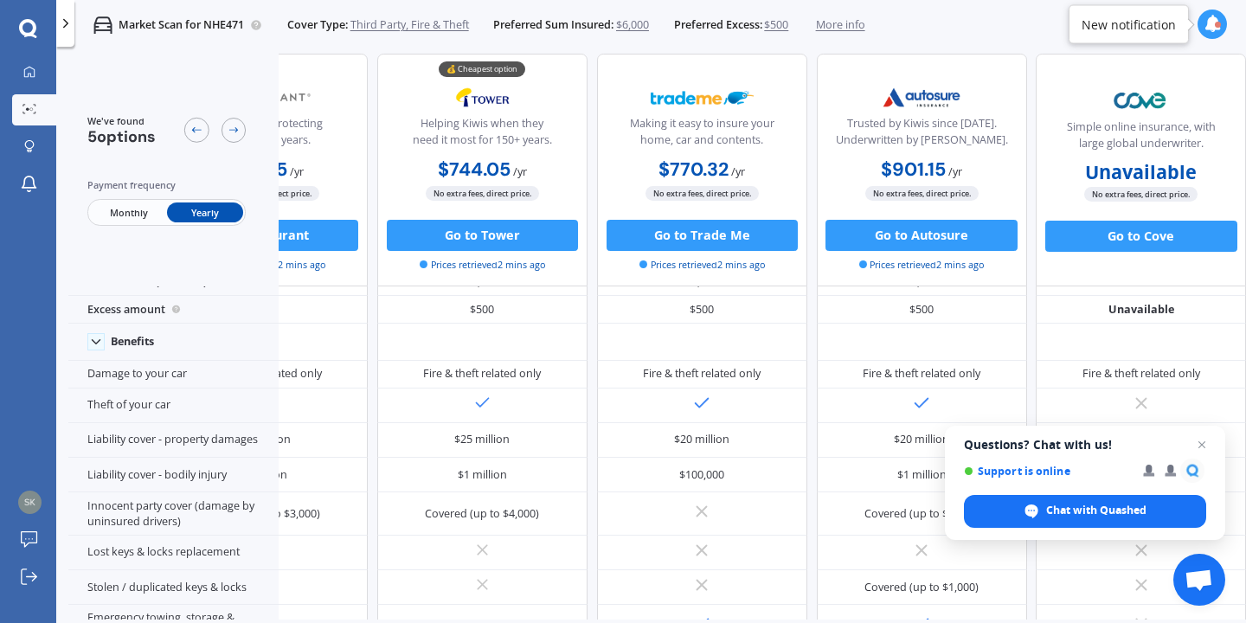
scroll to position [0, 143]
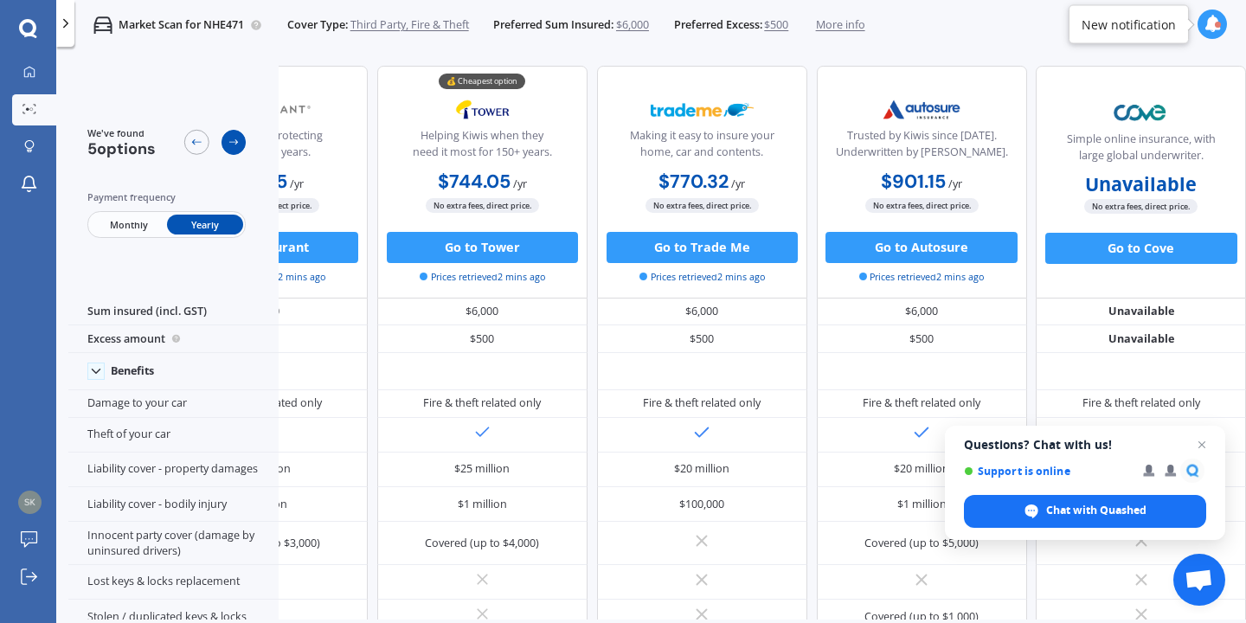
click at [228, 140] on icon at bounding box center [234, 142] width 12 height 12
click at [213, 137] on div at bounding box center [214, 142] width 61 height 32
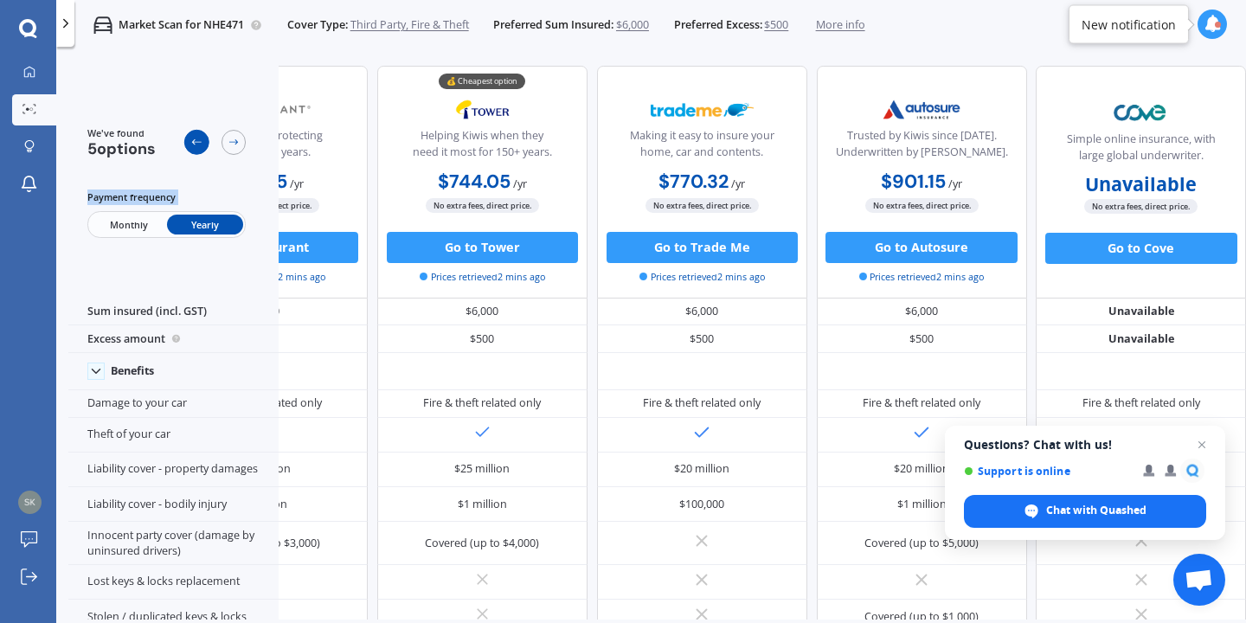
click at [192, 148] on icon at bounding box center [196, 142] width 12 height 12
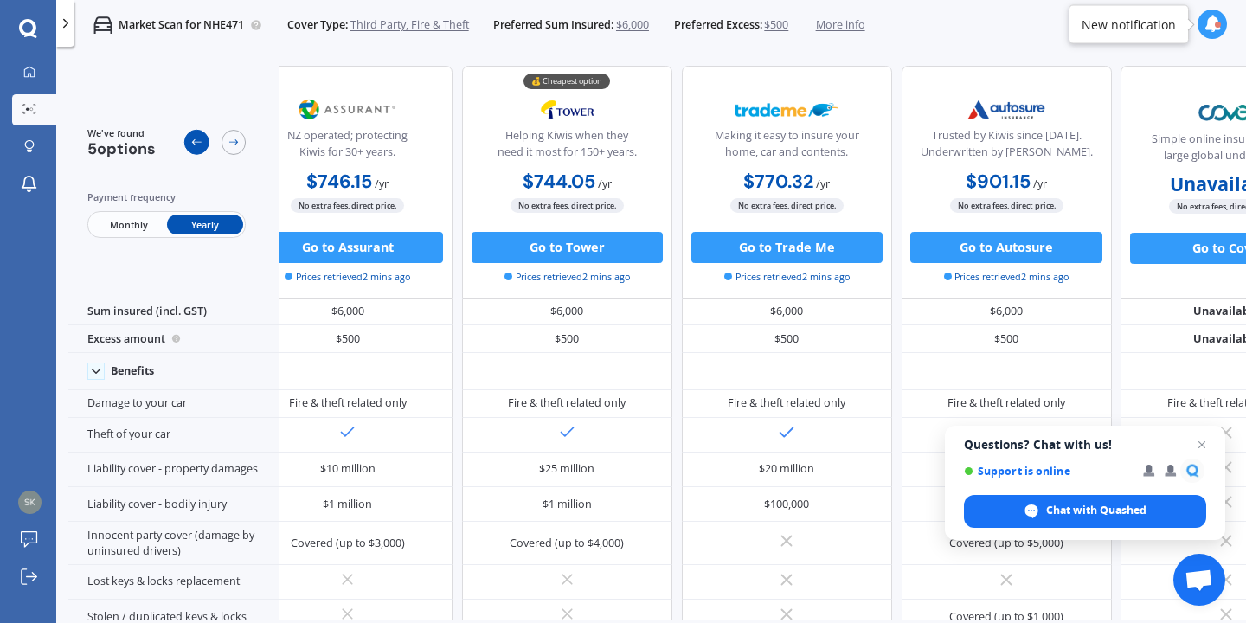
click at [192, 148] on icon at bounding box center [196, 142] width 12 height 12
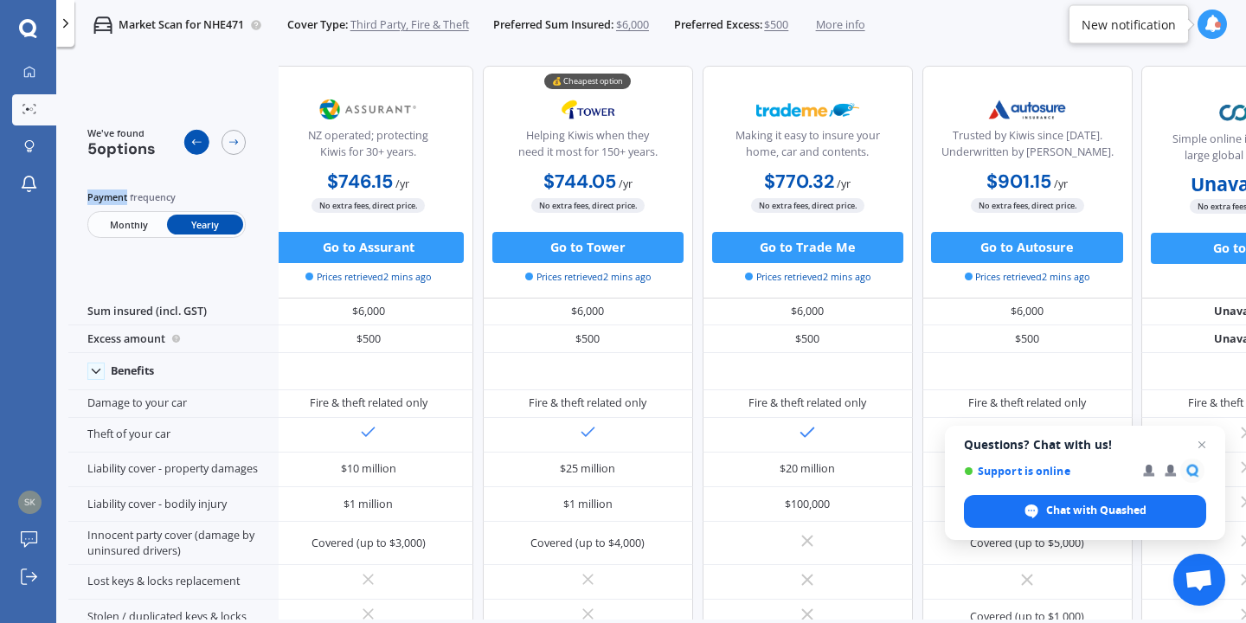
scroll to position [0, 0]
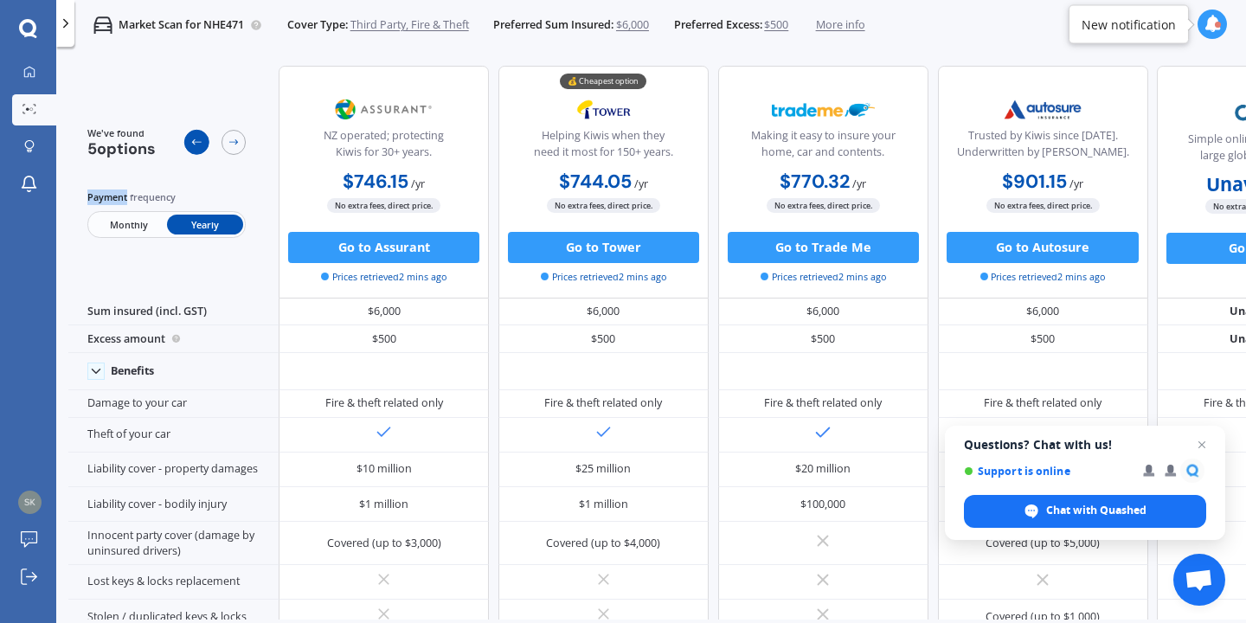
click at [192, 148] on icon at bounding box center [196, 142] width 12 height 12
click at [138, 224] on span "Monthly" at bounding box center [128, 225] width 76 height 20
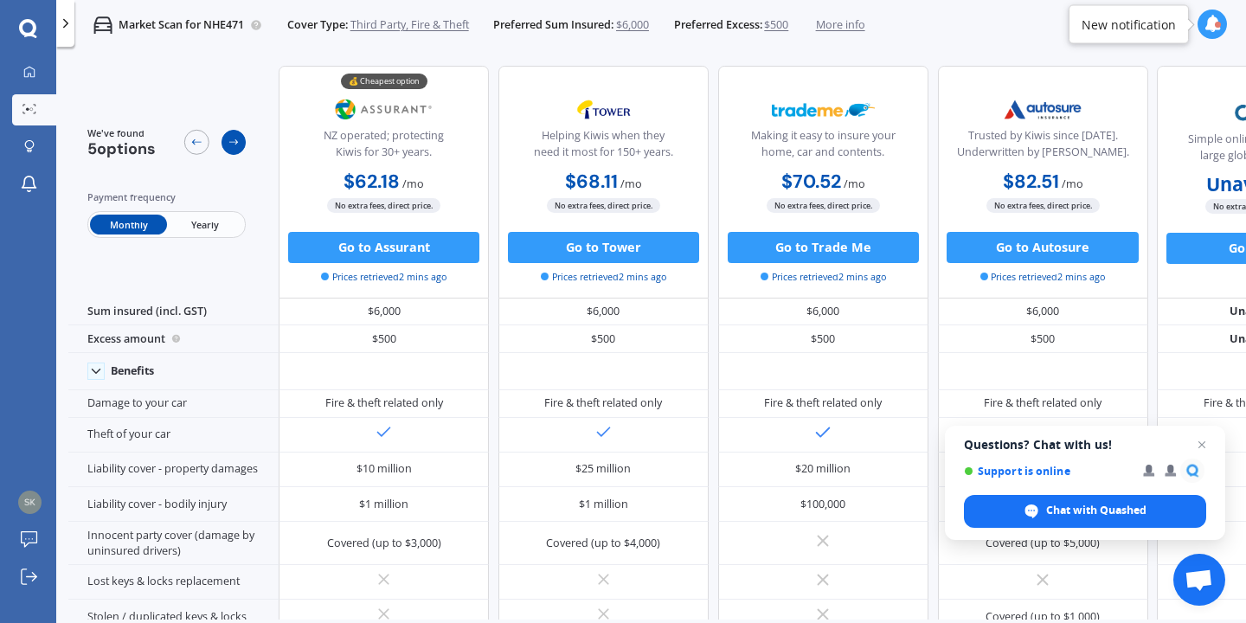
click at [244, 143] on div at bounding box center [234, 142] width 25 height 25
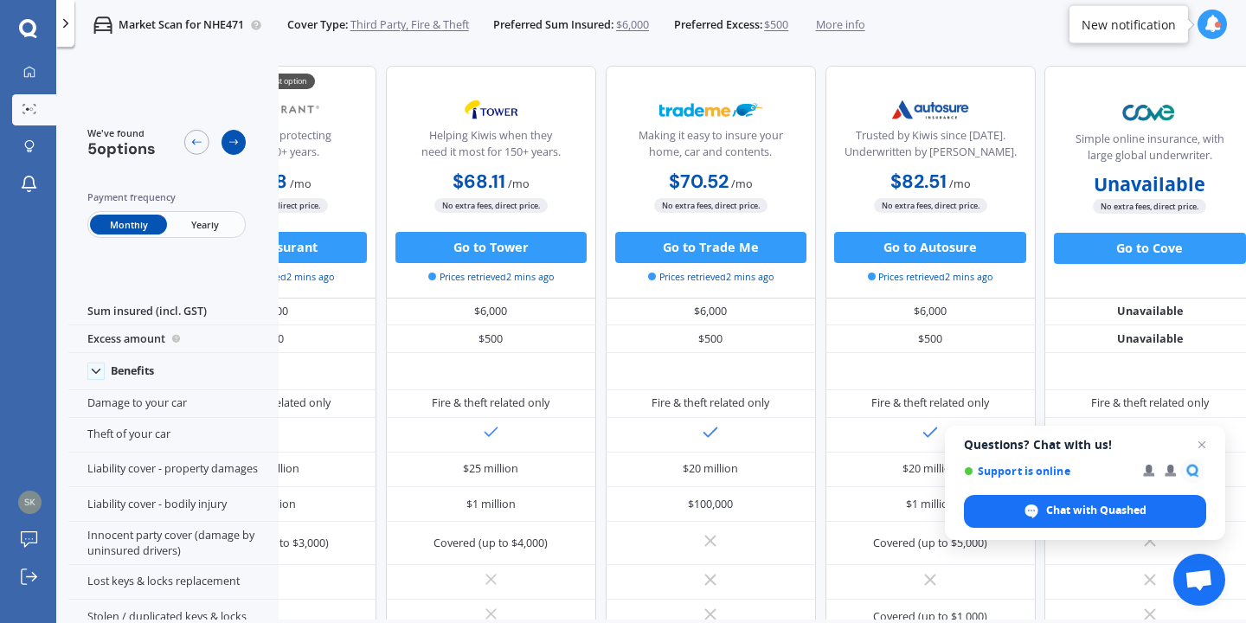
scroll to position [0, 143]
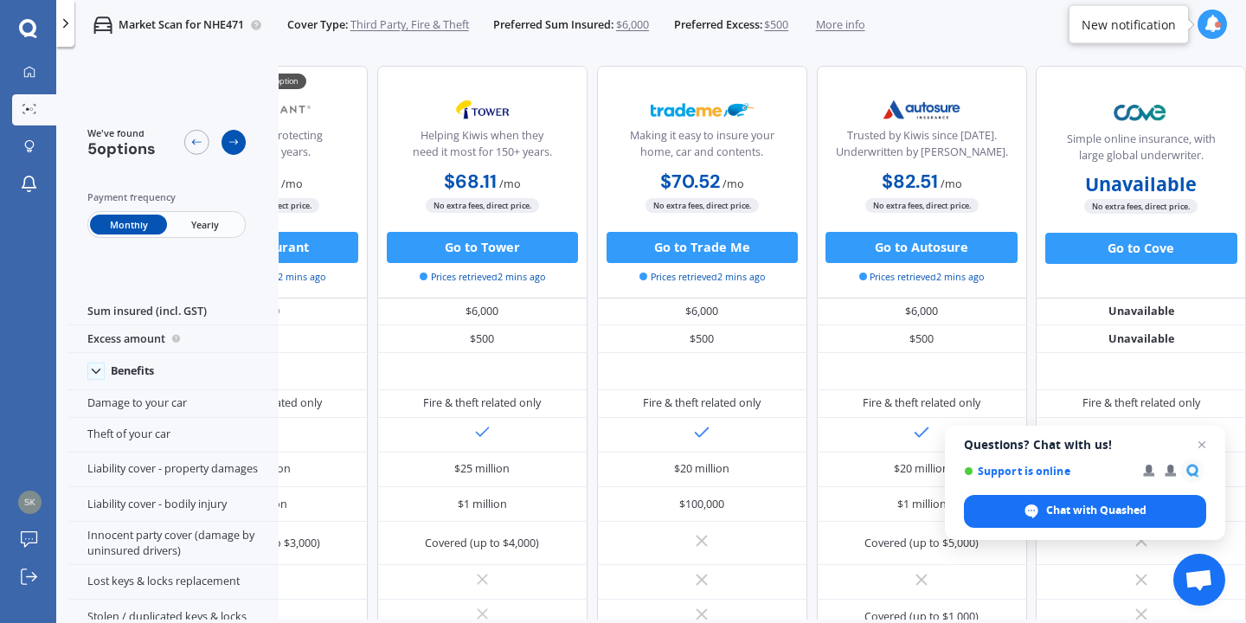
click at [244, 143] on div at bounding box center [234, 142] width 25 height 25
